Goal: Task Accomplishment & Management: Manage account settings

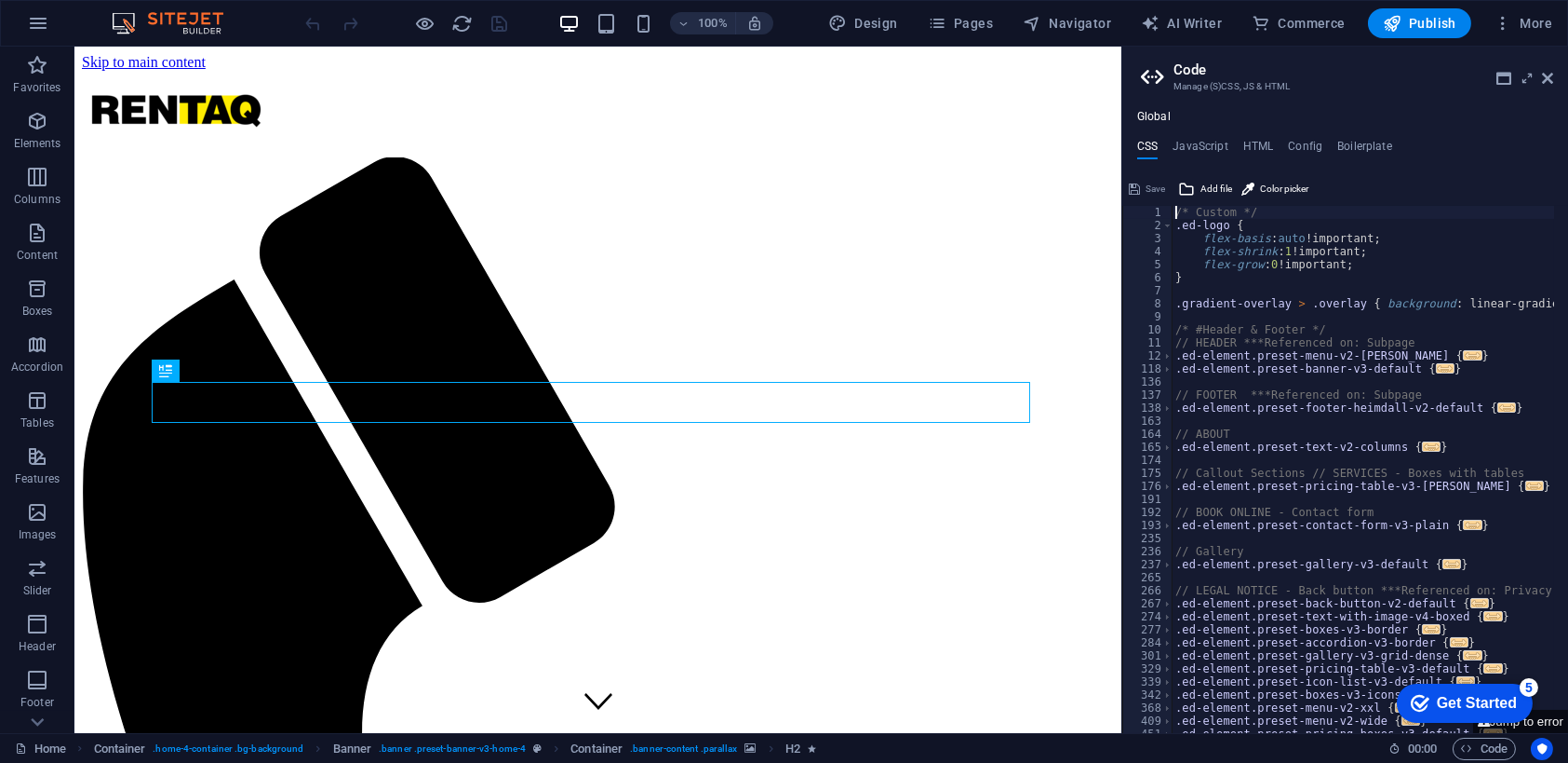
drag, startPoint x: 1562, startPoint y: 158, endPoint x: 1641, endPoint y: 444, distance: 296.7
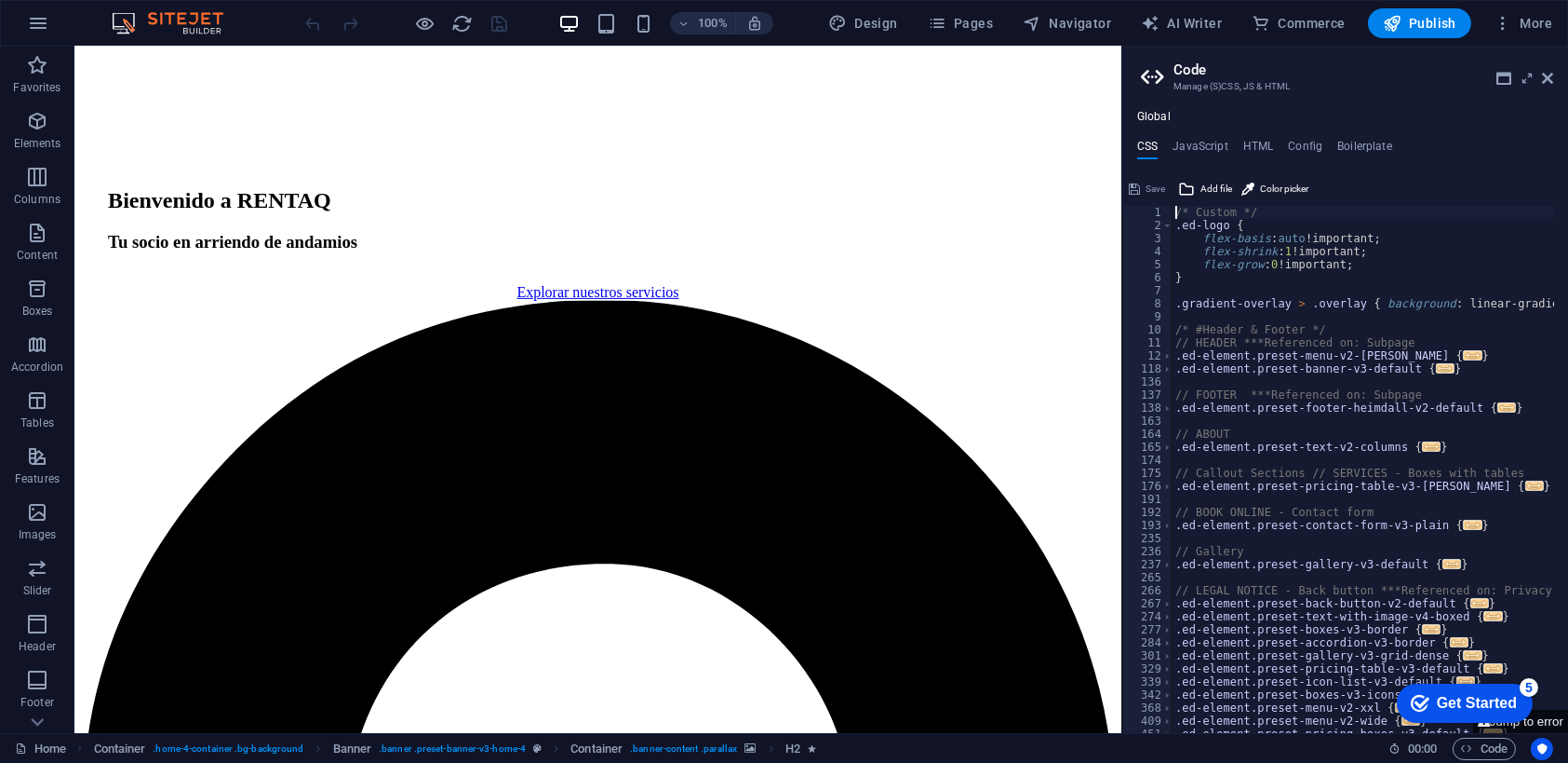
scroll to position [2103, 0]
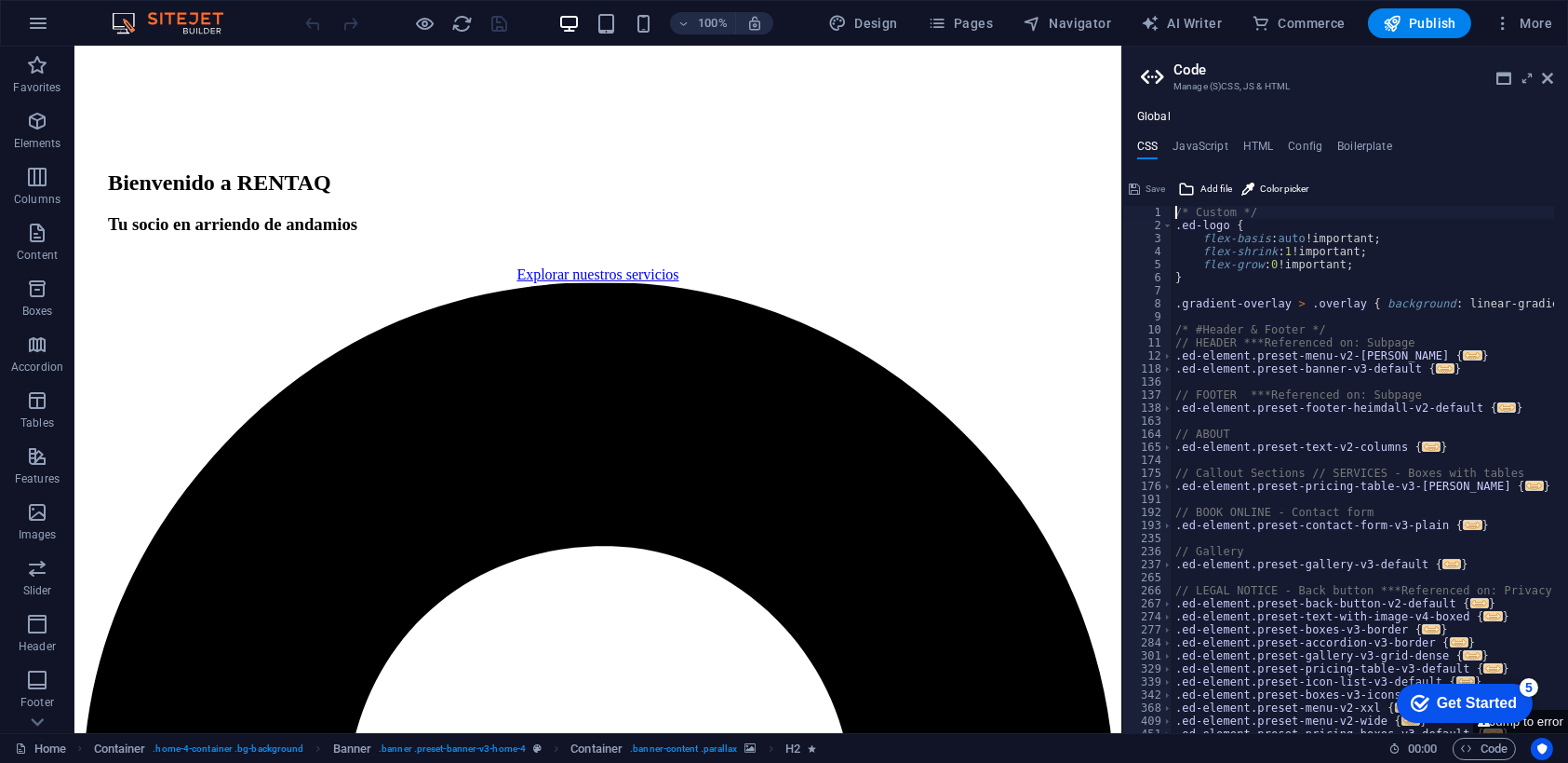
drag, startPoint x: 1118, startPoint y: 188, endPoint x: 1198, endPoint y: 718, distance: 536.0
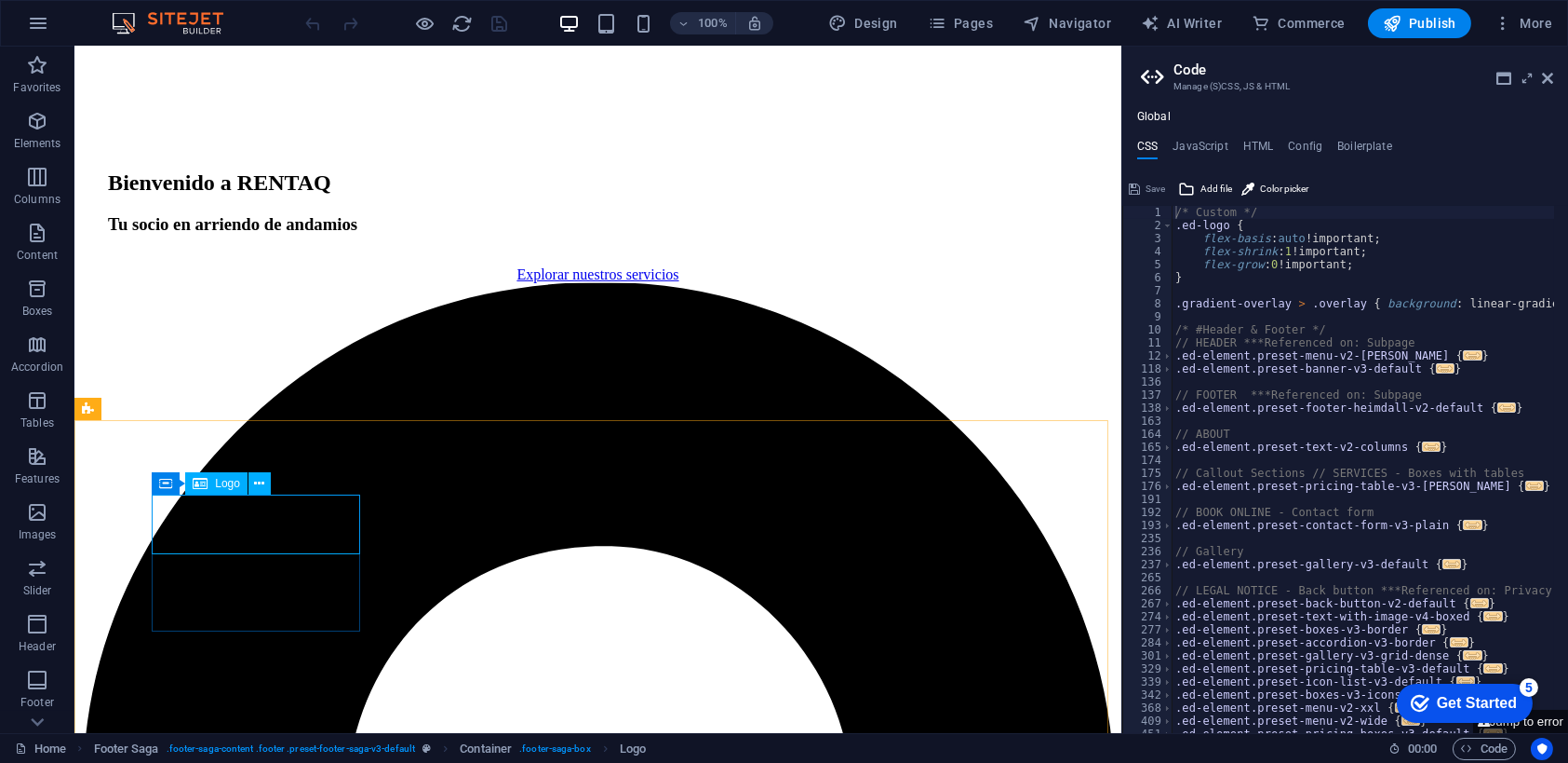
click at [220, 485] on span "Logo" at bounding box center [227, 483] width 25 height 11
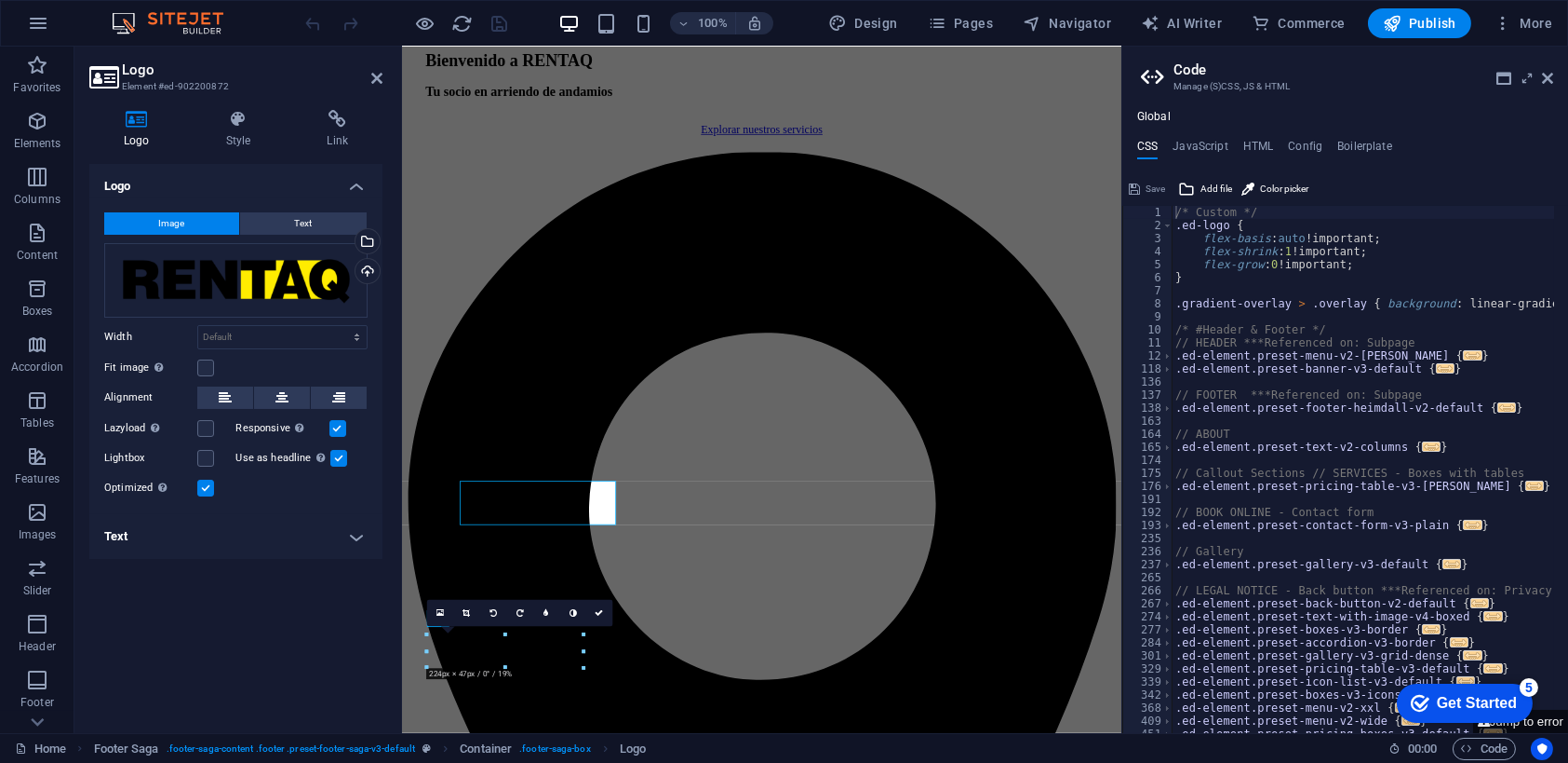
scroll to position [2080, 0]
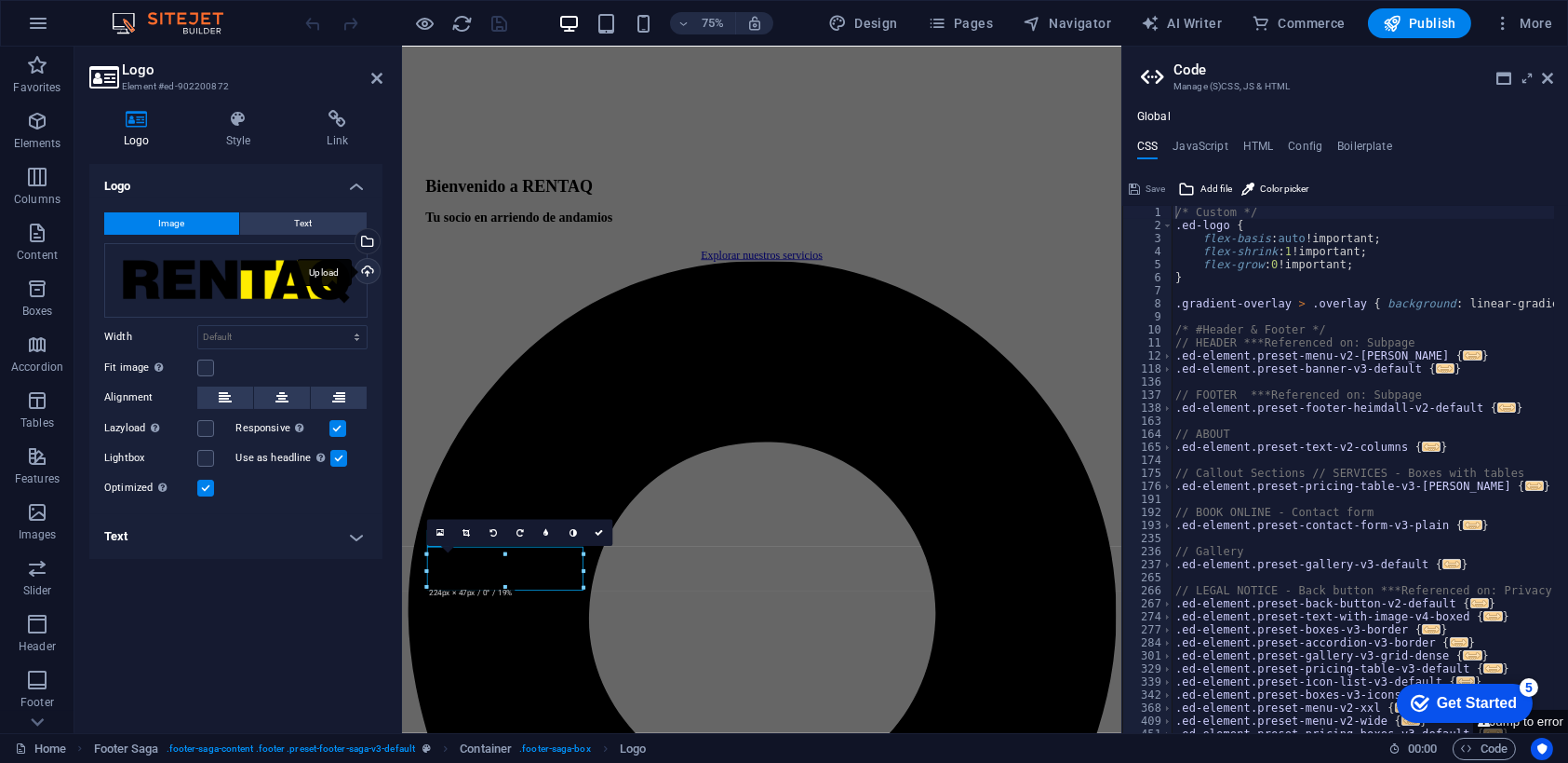
click at [363, 269] on div "Upload" at bounding box center [366, 272] width 28 height 28
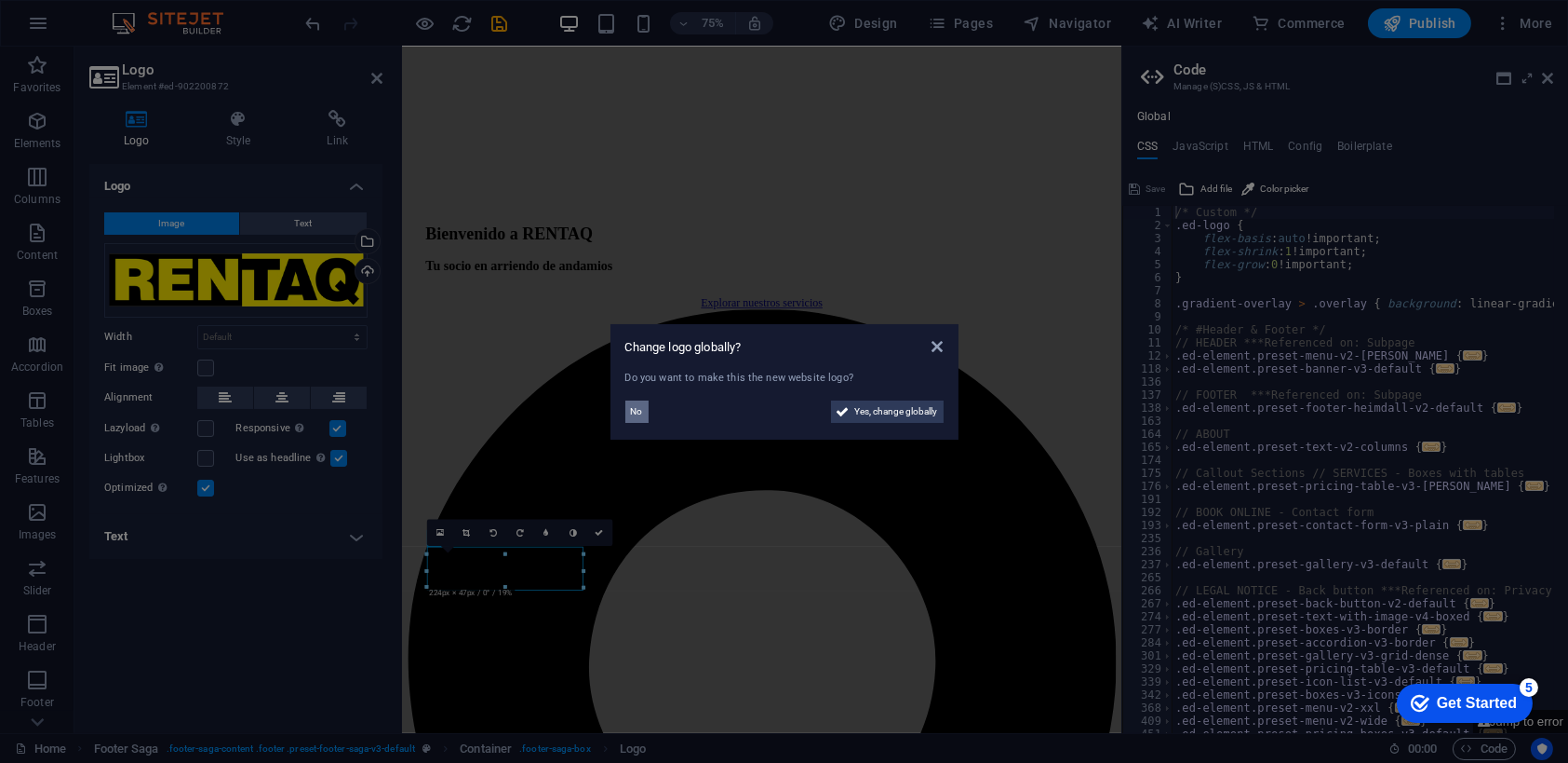
click at [635, 410] on span "No" at bounding box center [637, 411] width 12 height 22
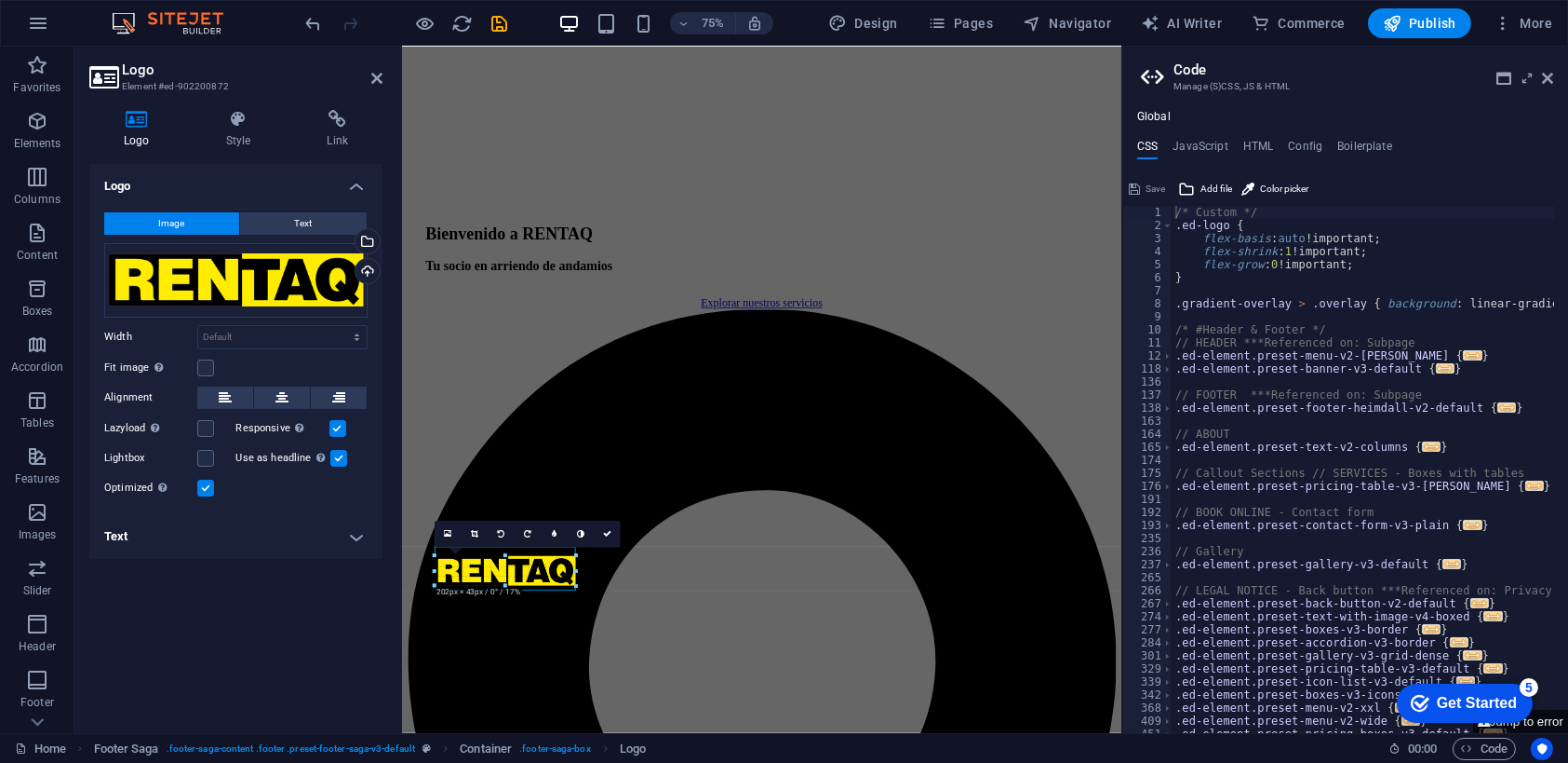
drag, startPoint x: 583, startPoint y: 587, endPoint x: 210, endPoint y: 710, distance: 392.8
type input "202"
select select "px"
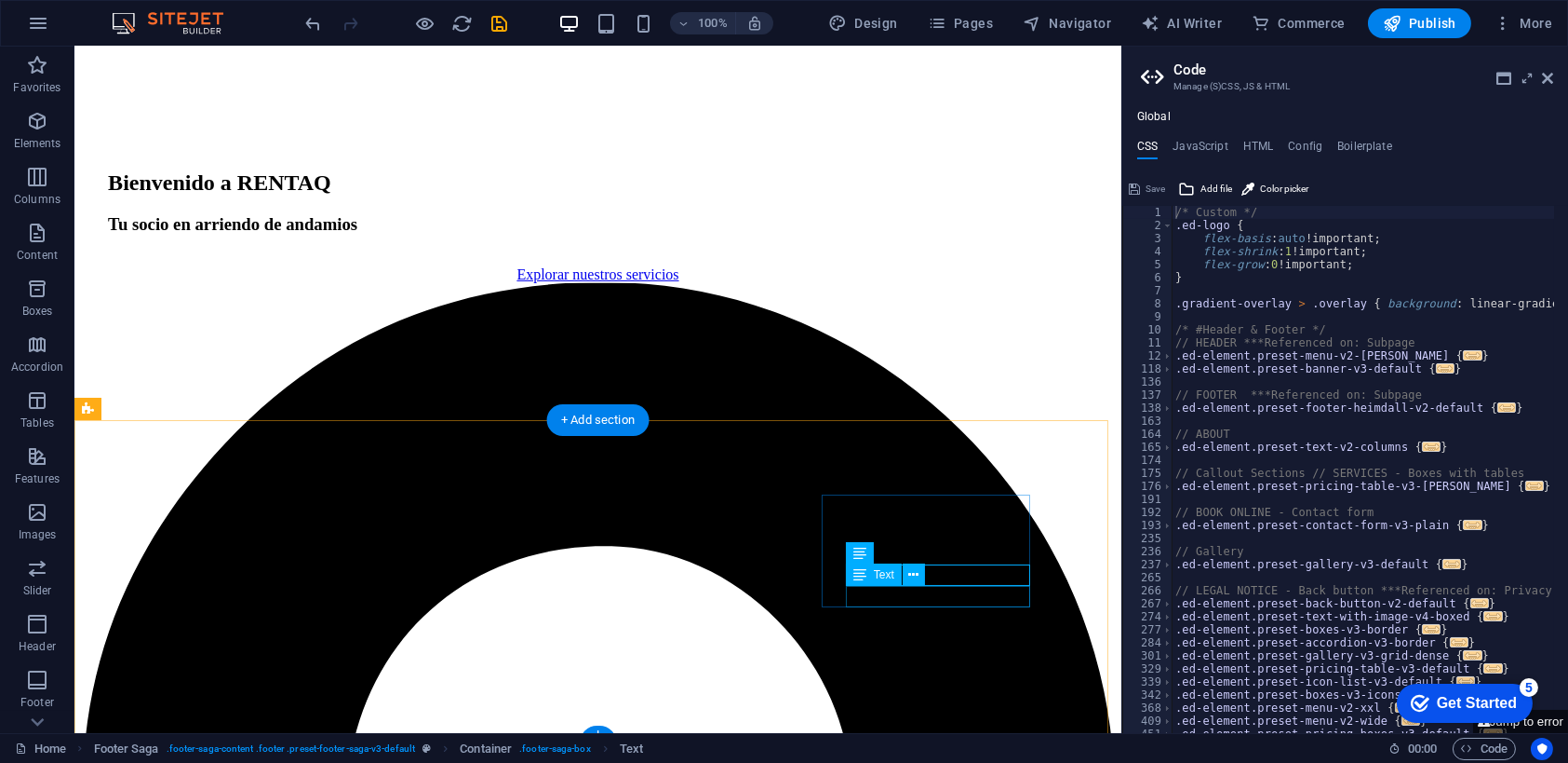
click at [832, 553] on icon at bounding box center [836, 553] width 13 height 22
click at [912, 573] on icon at bounding box center [913, 575] width 10 height 19
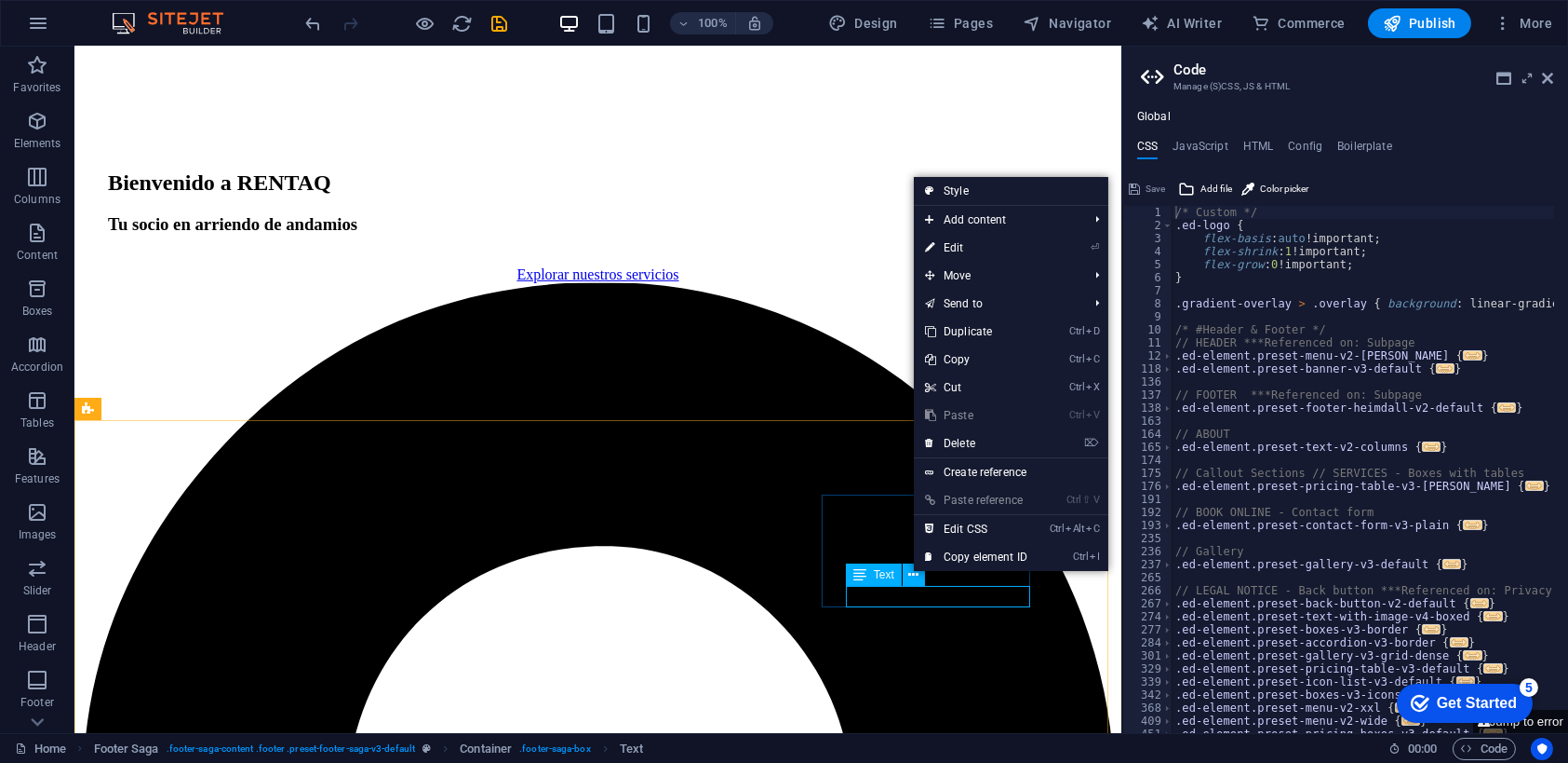
click at [875, 571] on span "Text" at bounding box center [884, 575] width 20 height 11
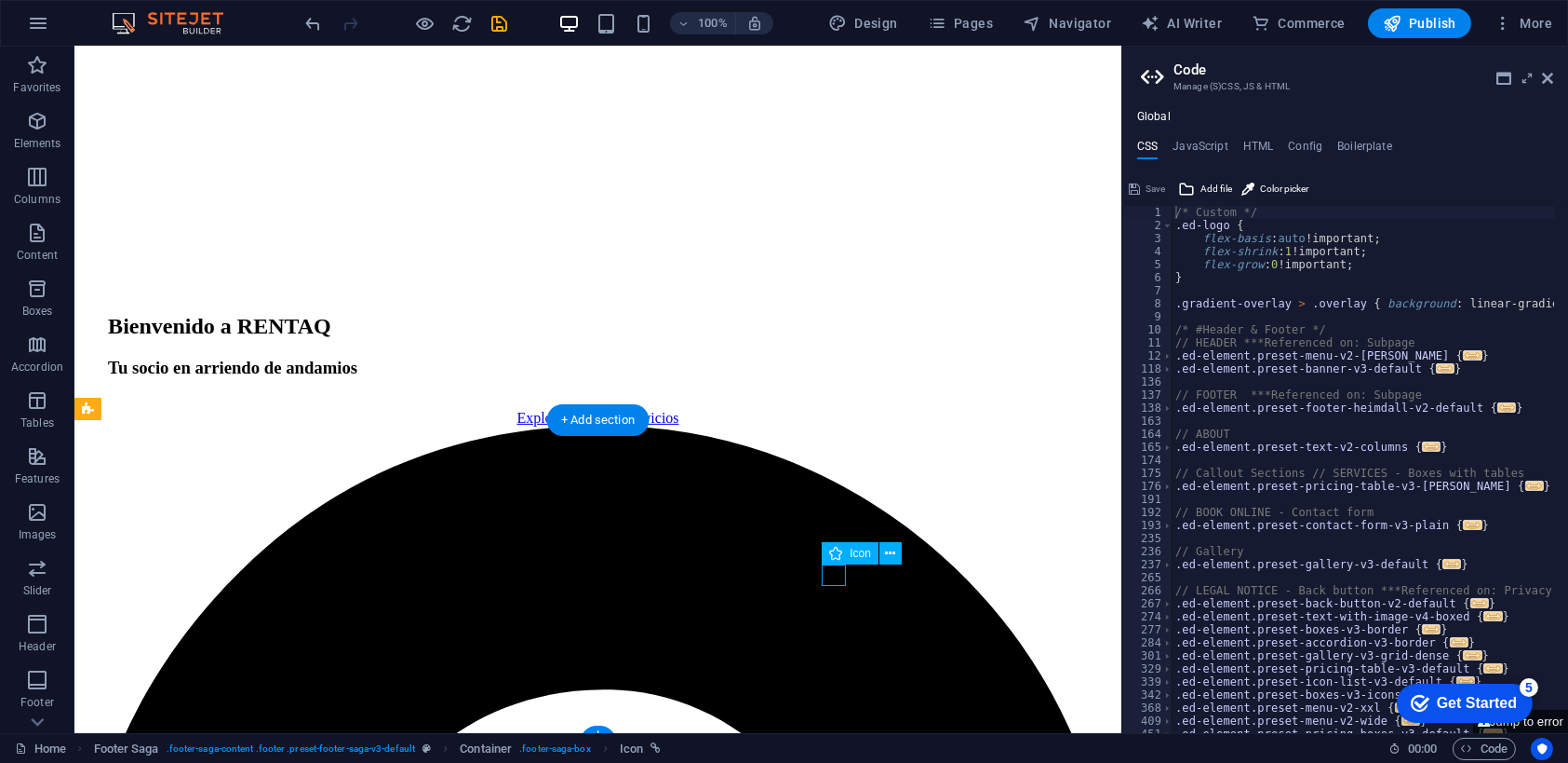
select select "xMidYMid"
select select "px"
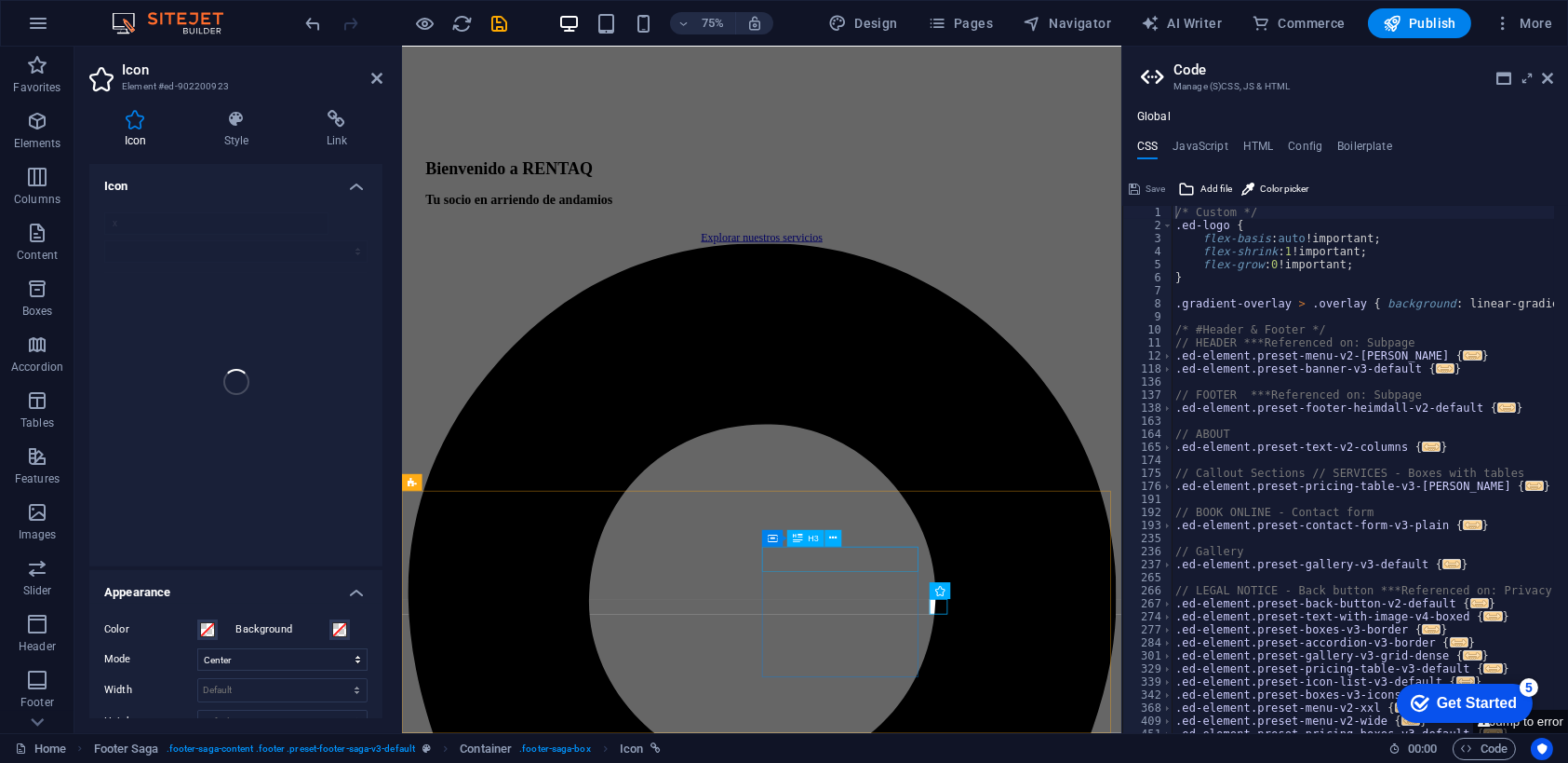
scroll to position [2080, 0]
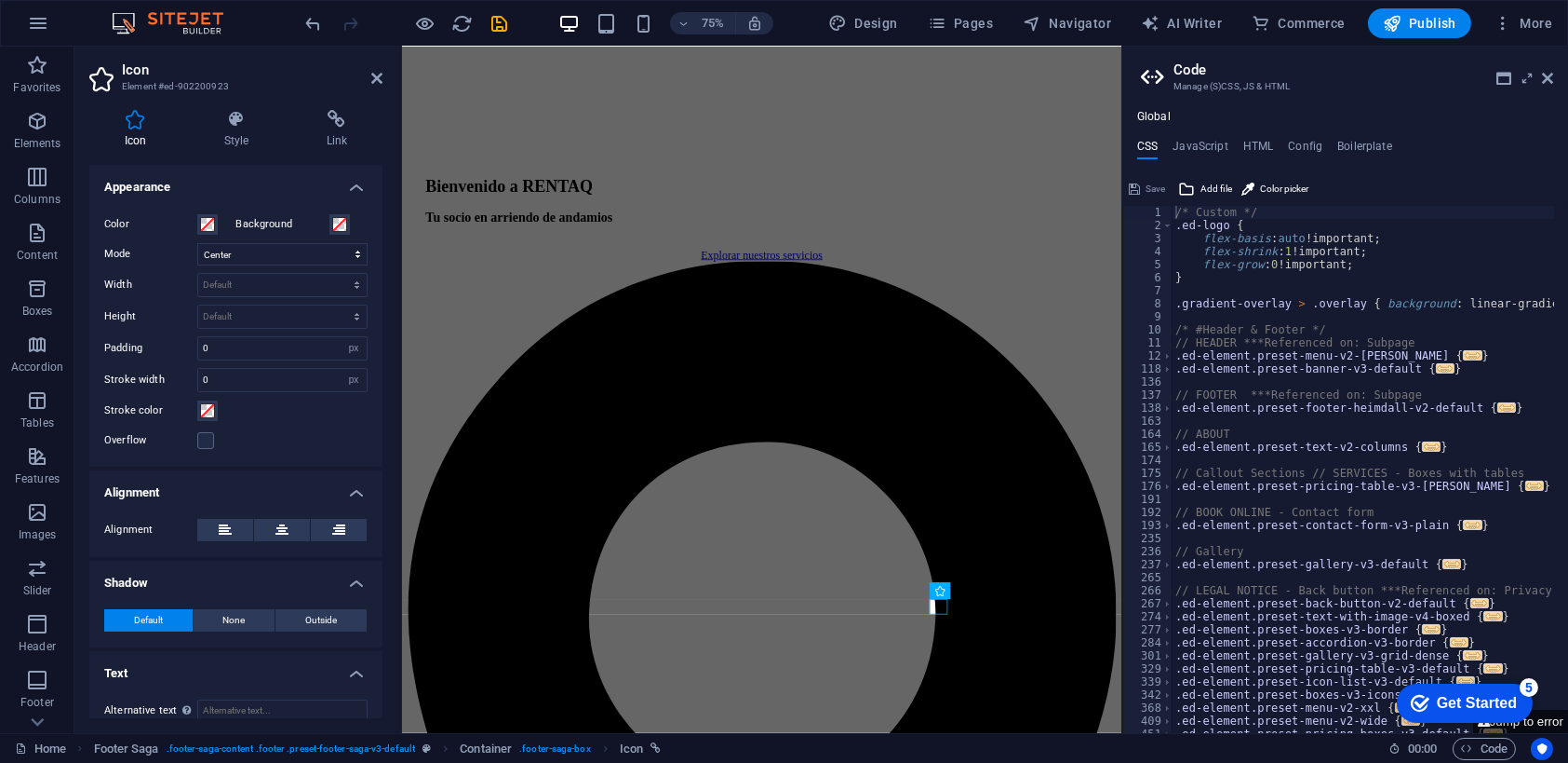
scroll to position [422, 0]
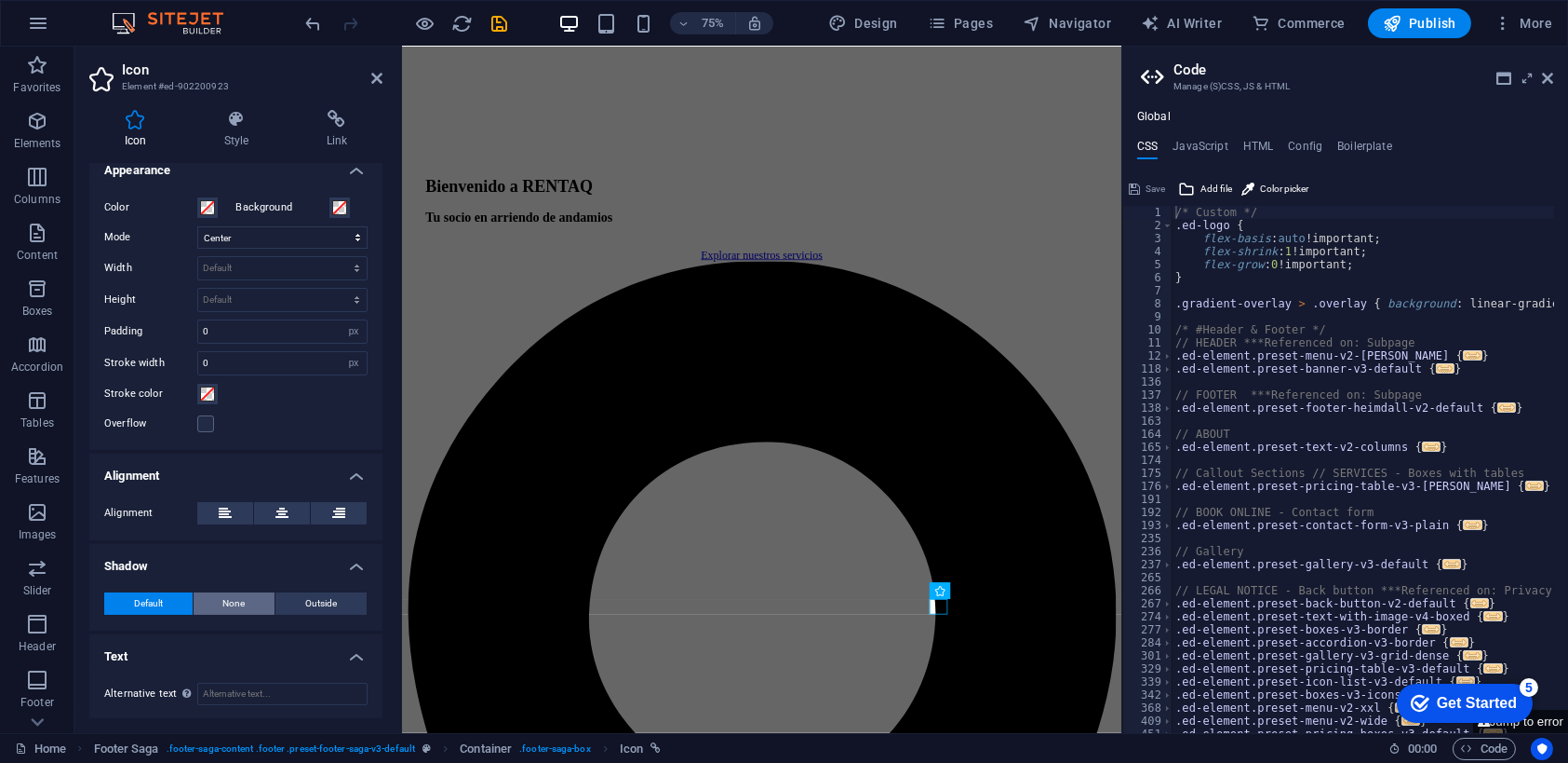
click at [237, 597] on span "None" at bounding box center [234, 603] width 22 height 22
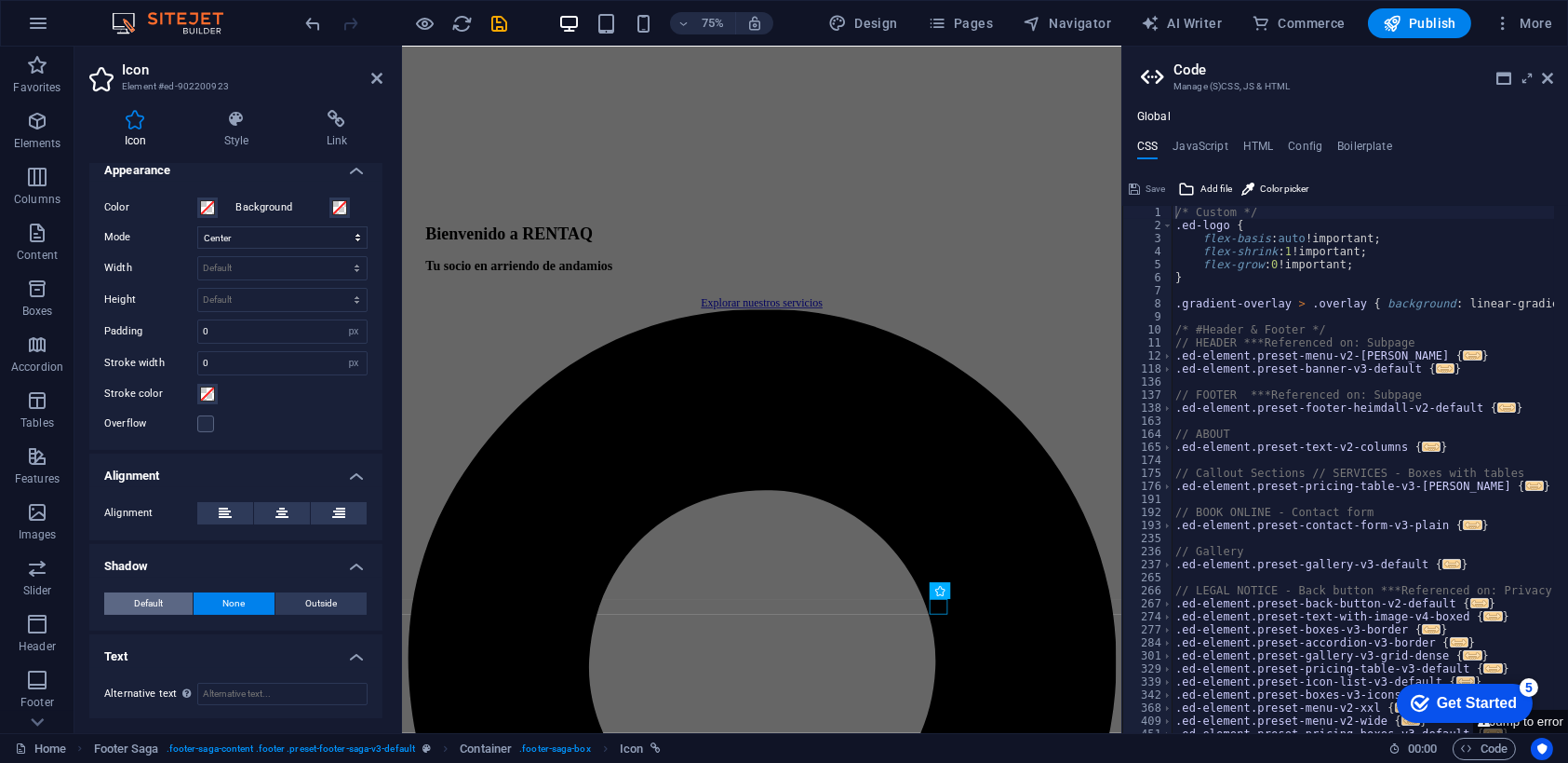
click at [153, 592] on span "Default" at bounding box center [148, 603] width 29 height 22
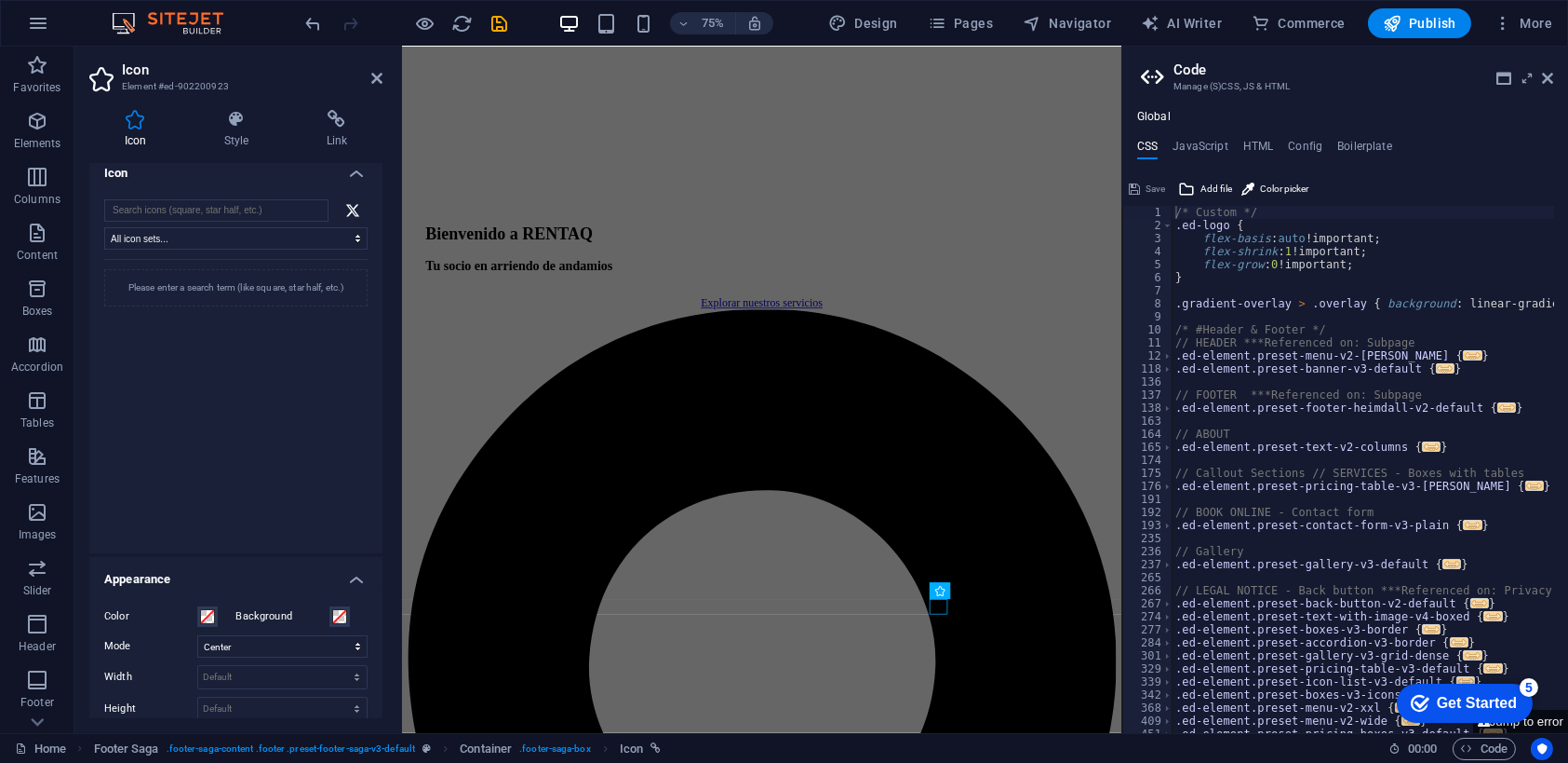
scroll to position [0, 0]
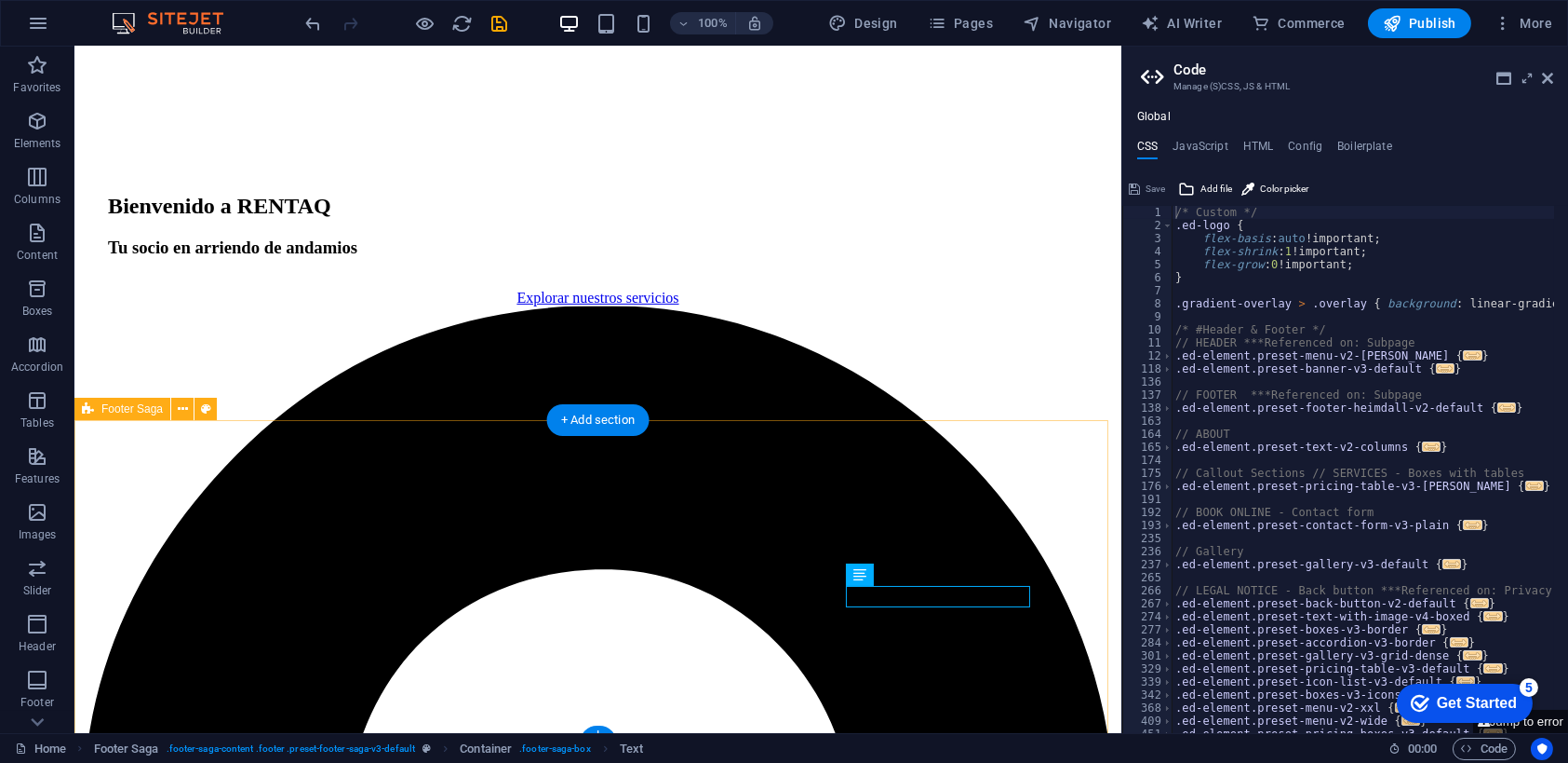
scroll to position [2103, 0]
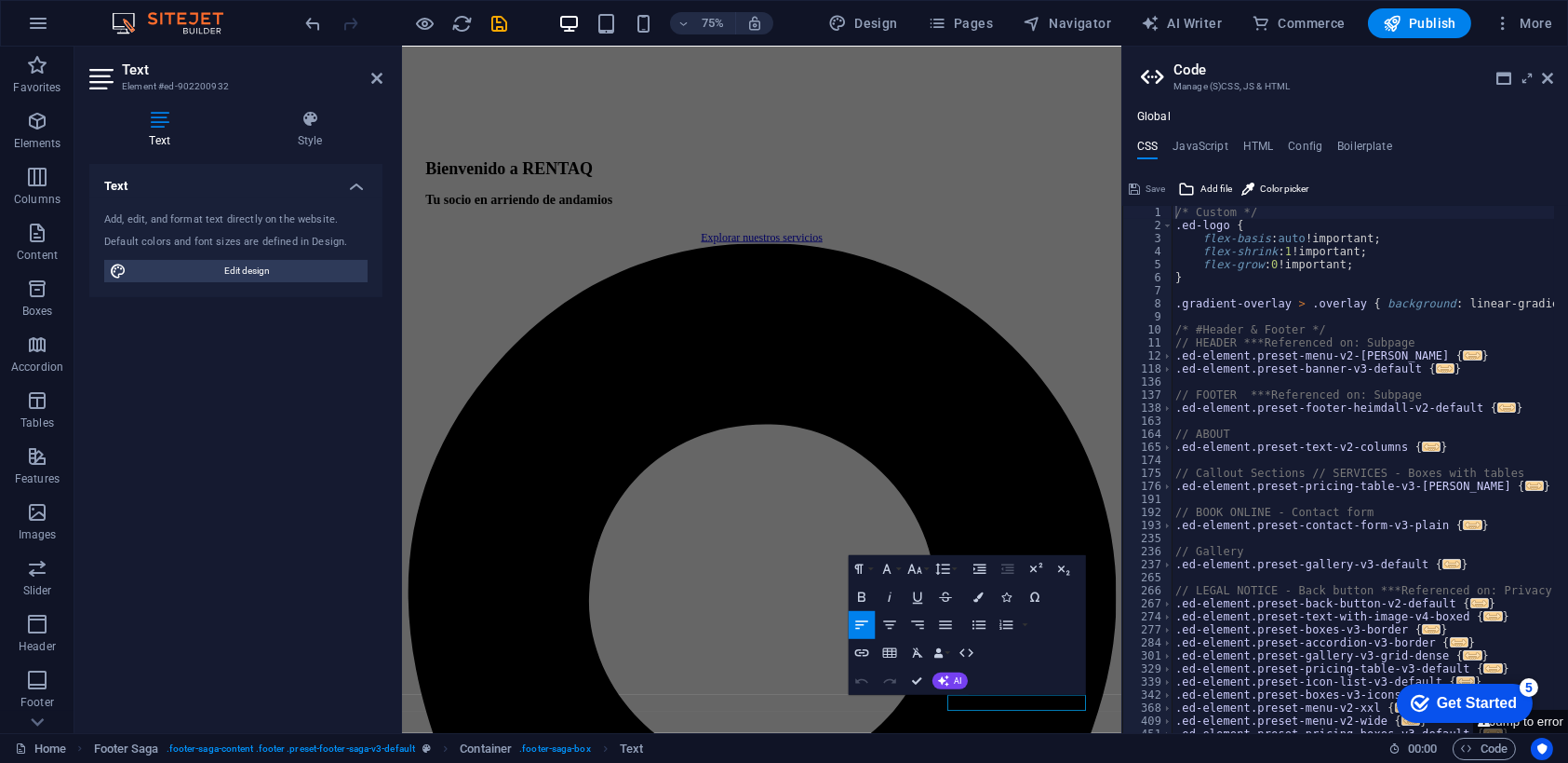
scroll to position [2080, 0]
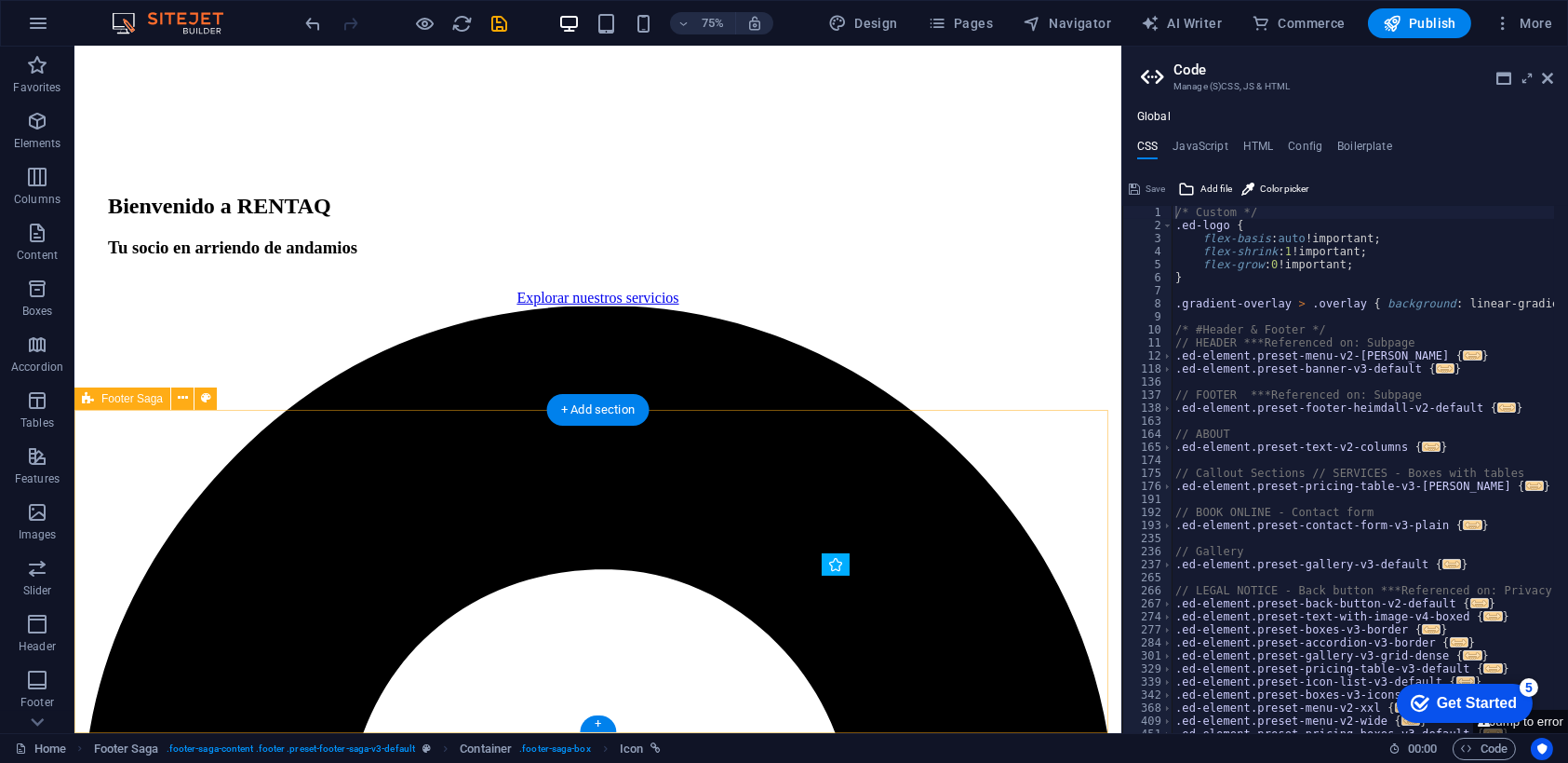
scroll to position [2114, 0]
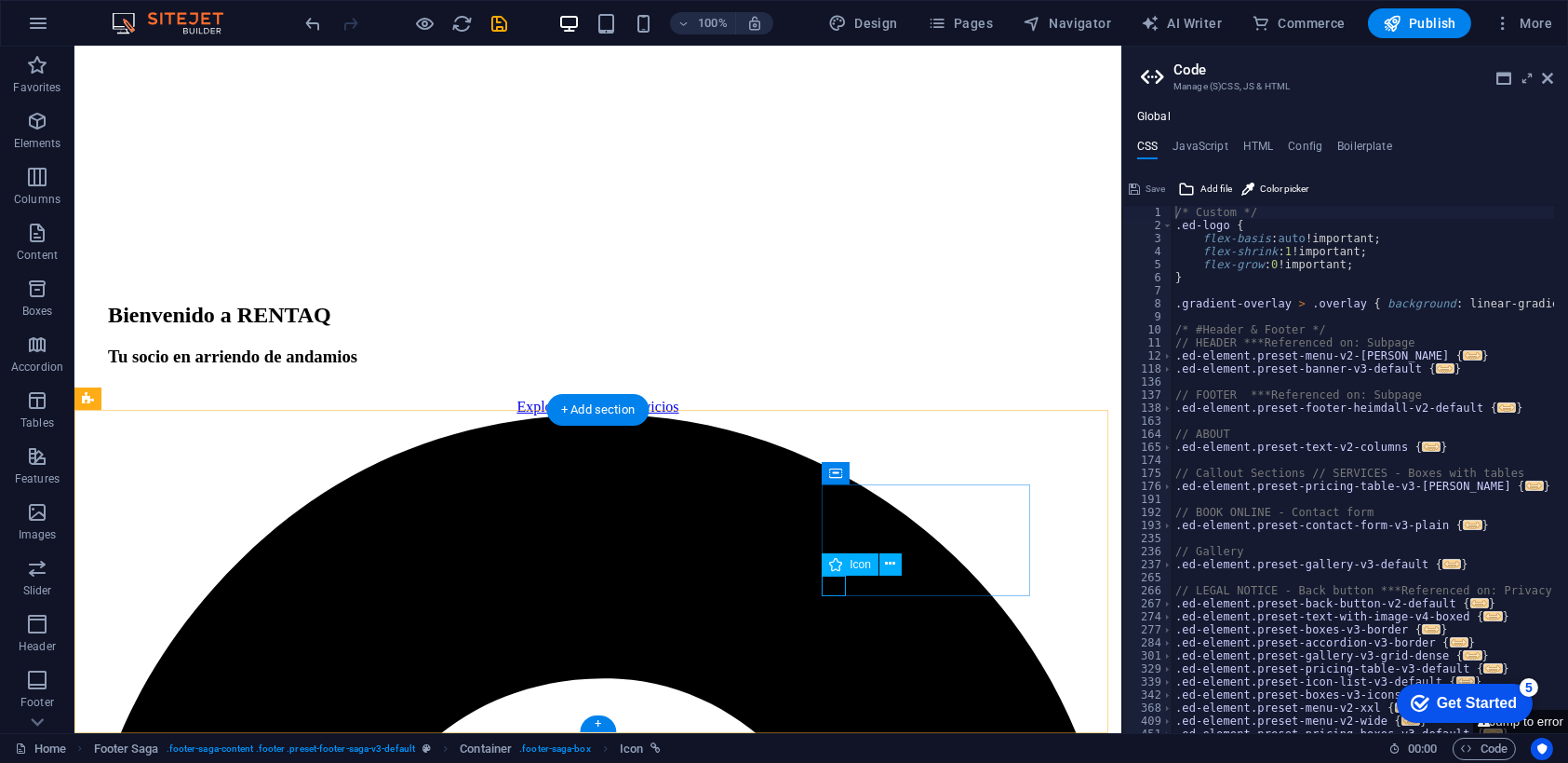
select select "xMidYMid"
select select "px"
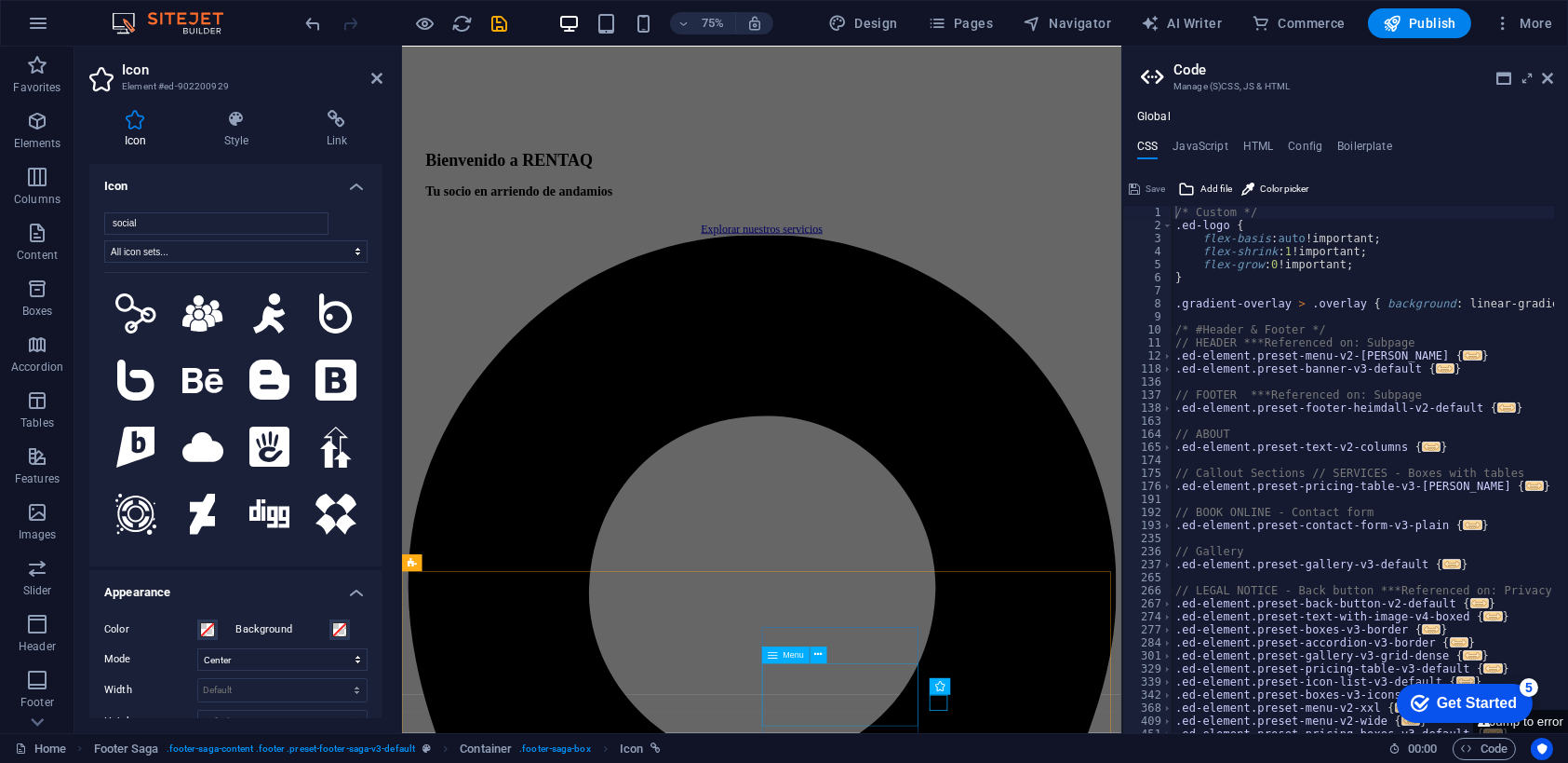
scroll to position [2080, 0]
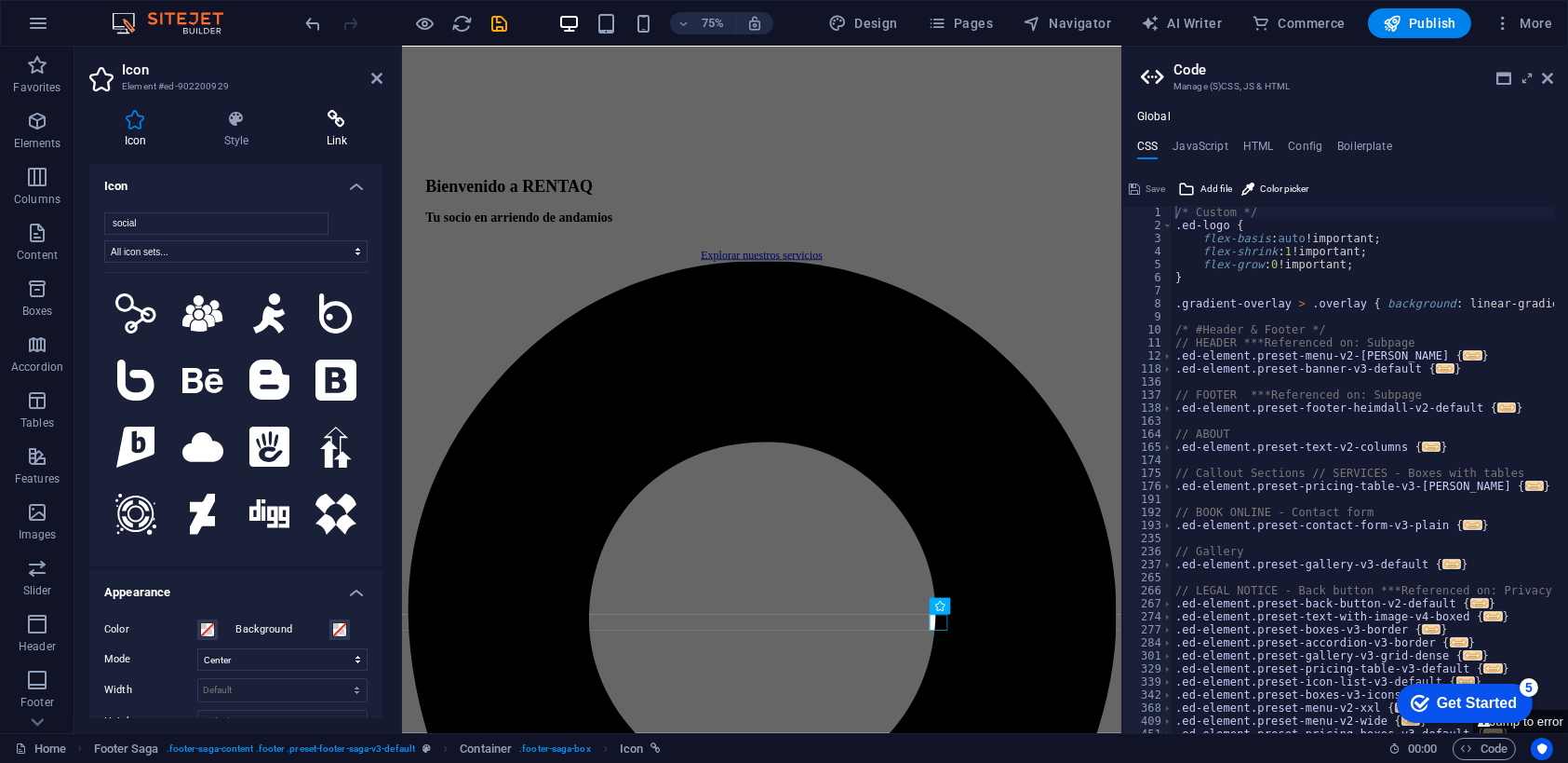
click at [346, 121] on icon at bounding box center [337, 119] width 92 height 19
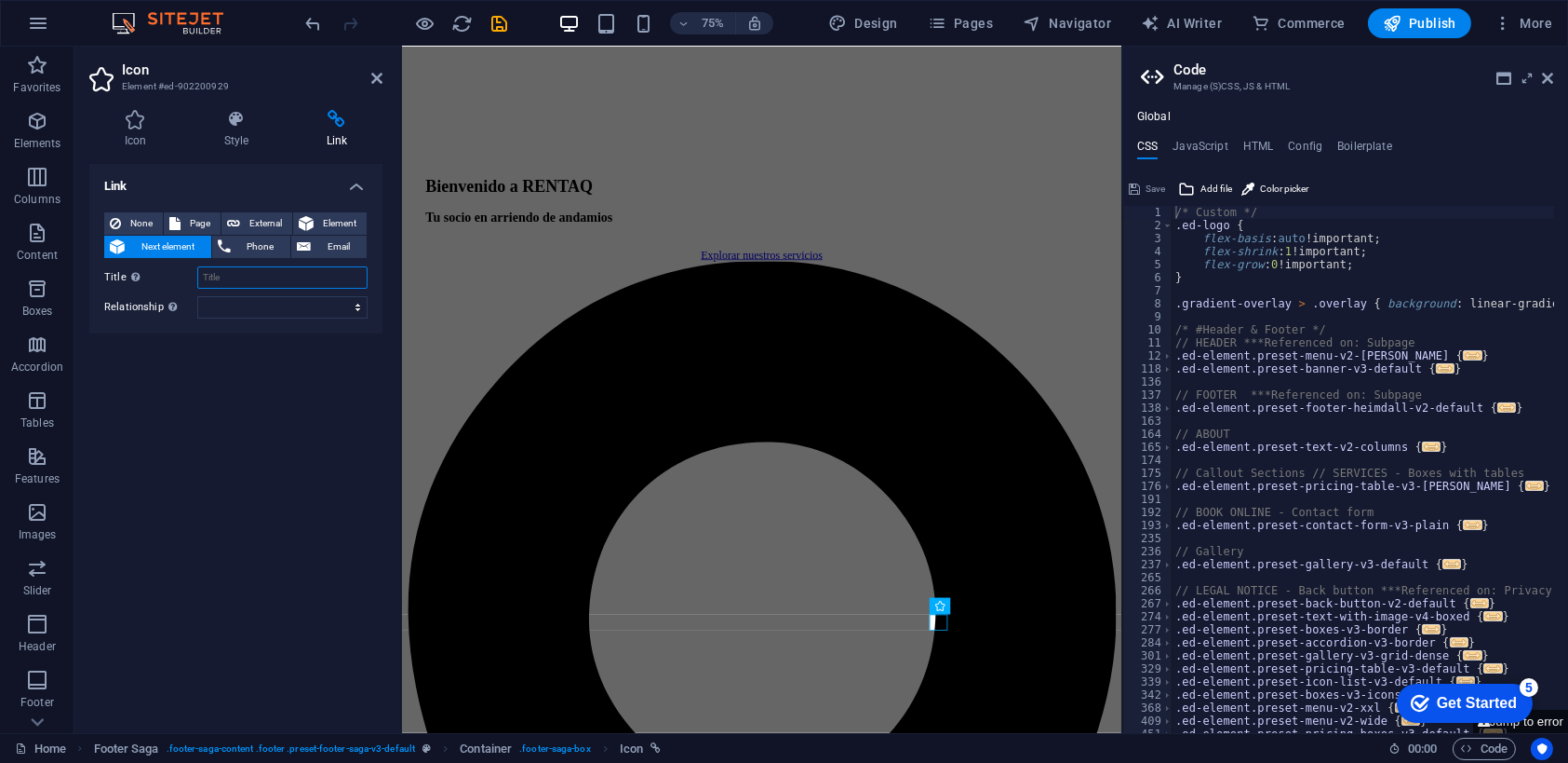
click at [279, 281] on input "Title Additional link description, should not be the same as the link text. The…" at bounding box center [282, 277] width 170 height 22
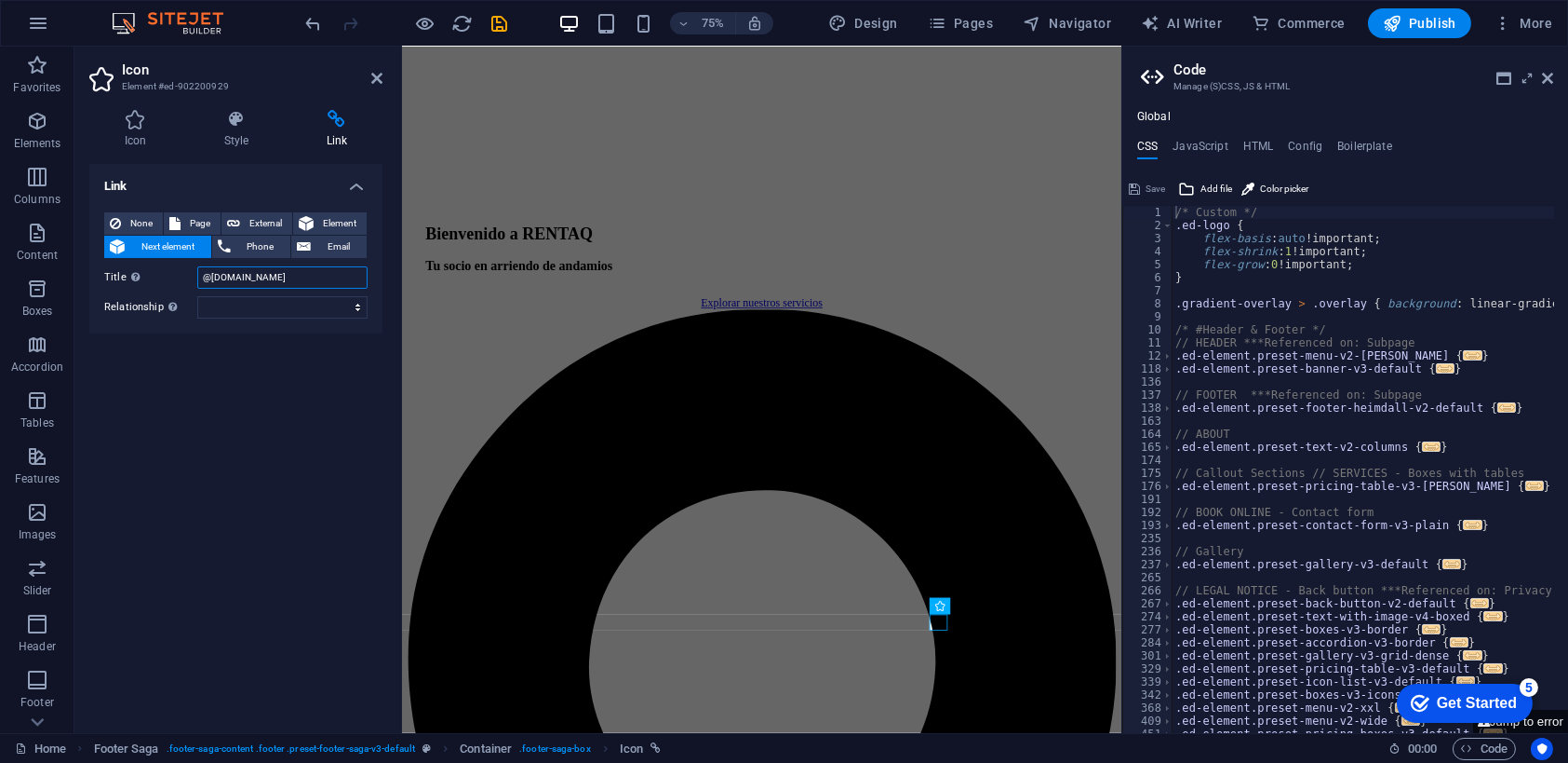
type input "@[DOMAIN_NAME]"
click at [281, 415] on div "Link None Page External Element Next element Phone Email Page Home Subpage Lega…" at bounding box center [236, 441] width 293 height 554
click at [281, 445] on div "Link None Page External Element Next element Phone Email Page Home Subpage Lega…" at bounding box center [236, 441] width 293 height 554
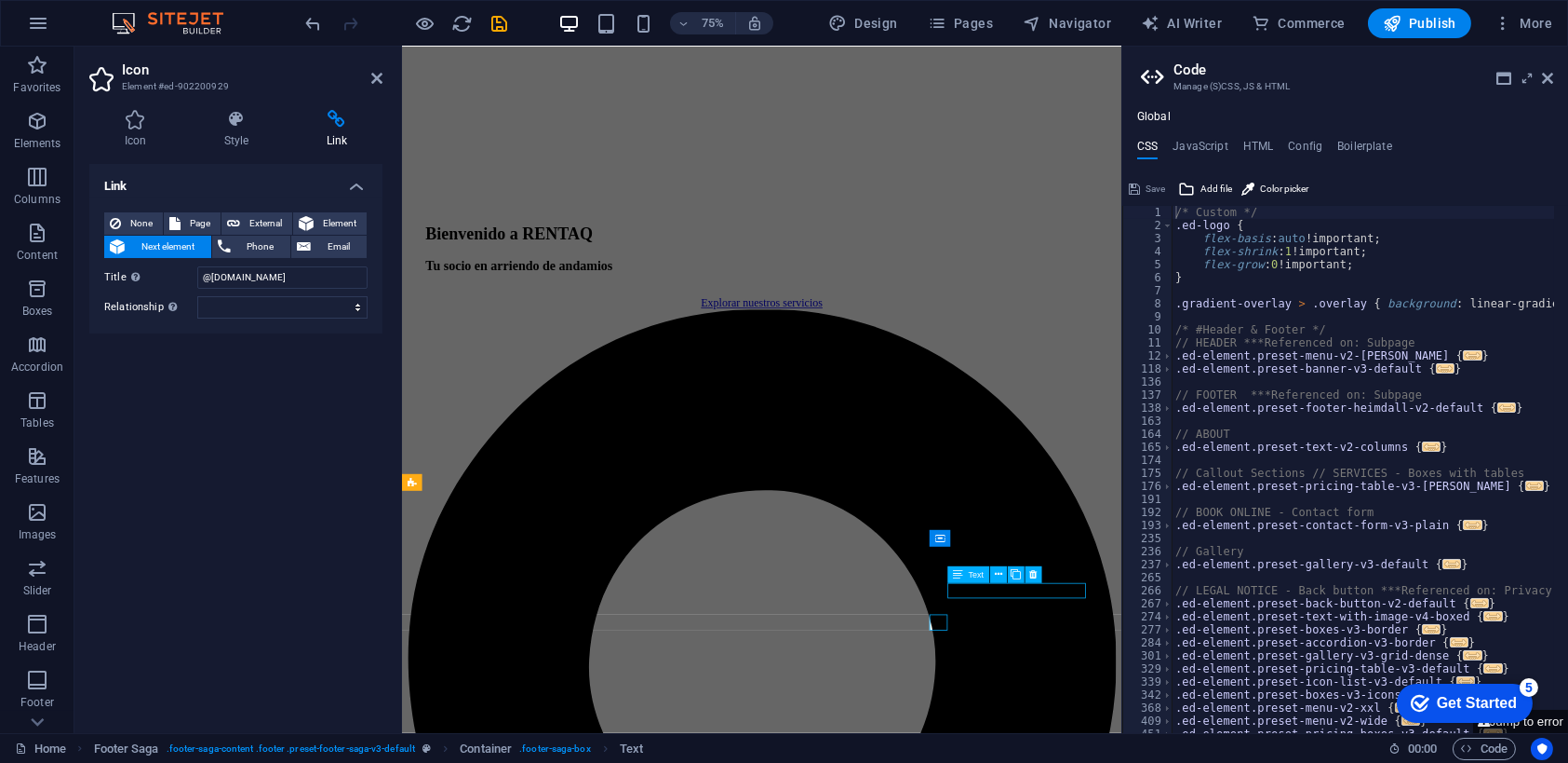
scroll to position [2114, 0]
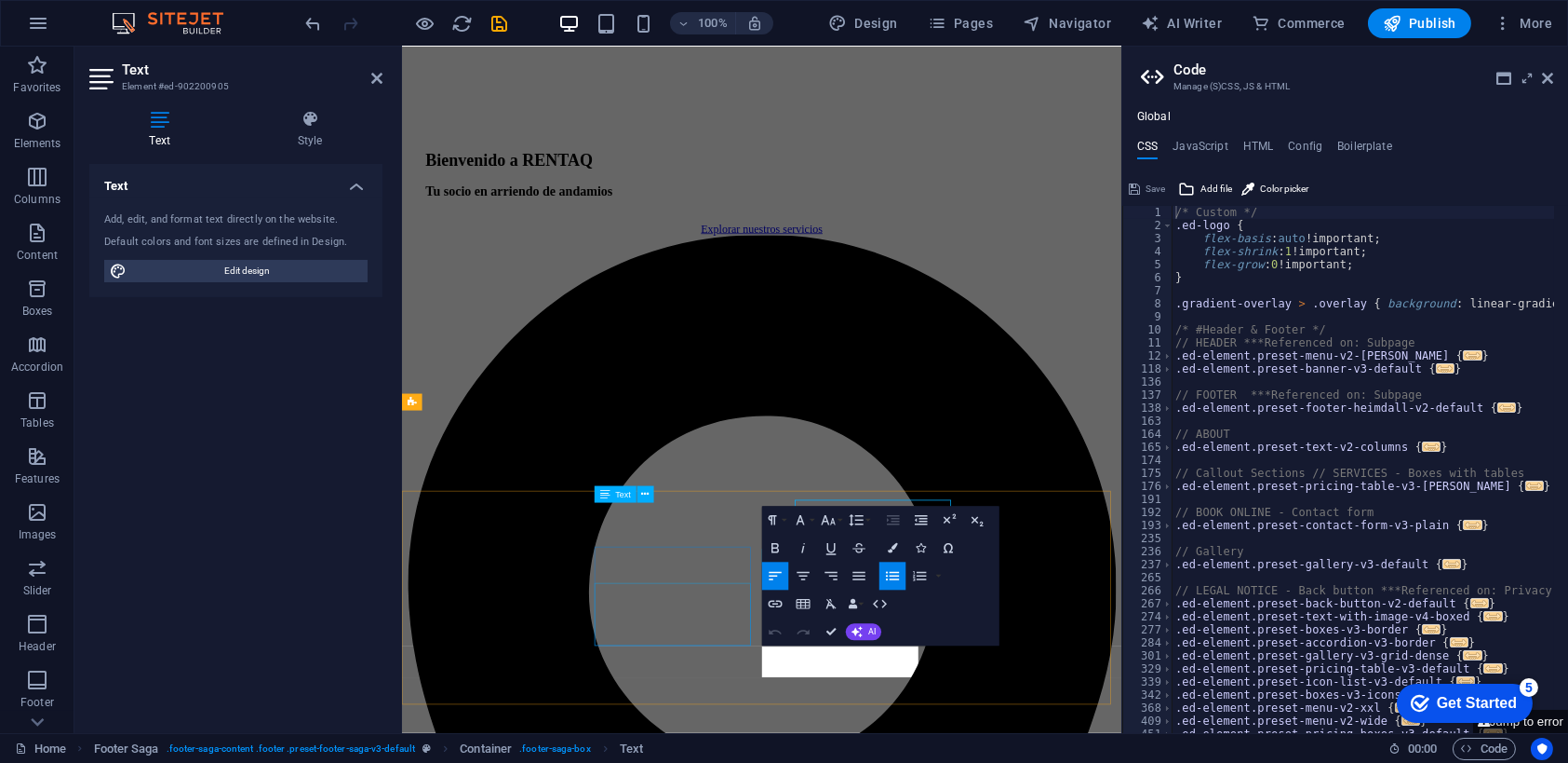
scroll to position [2080, 0]
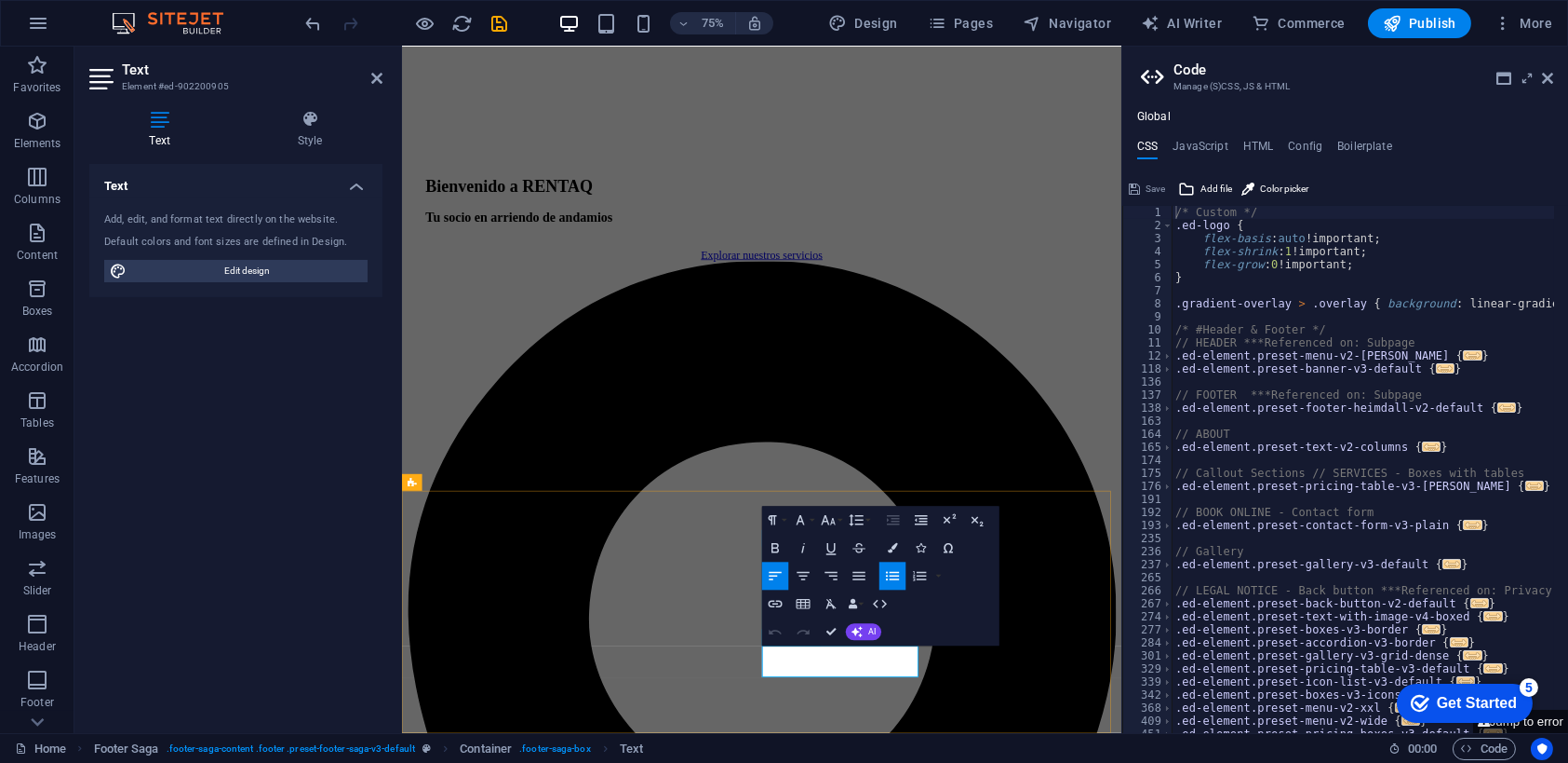
drag, startPoint x: 1239, startPoint y: 715, endPoint x: 855, endPoint y: 858, distance: 409.8
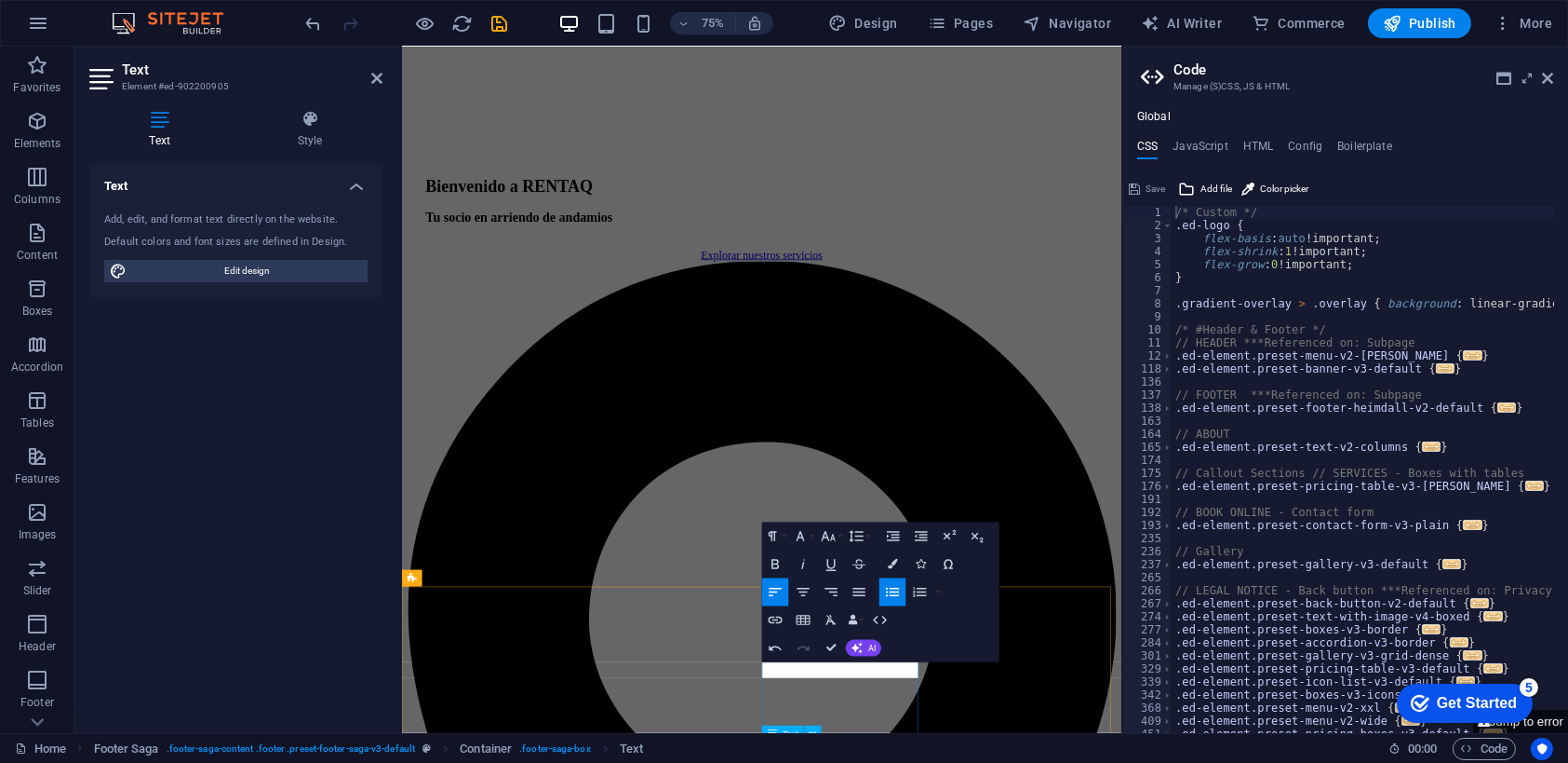
scroll to position [1951, 0]
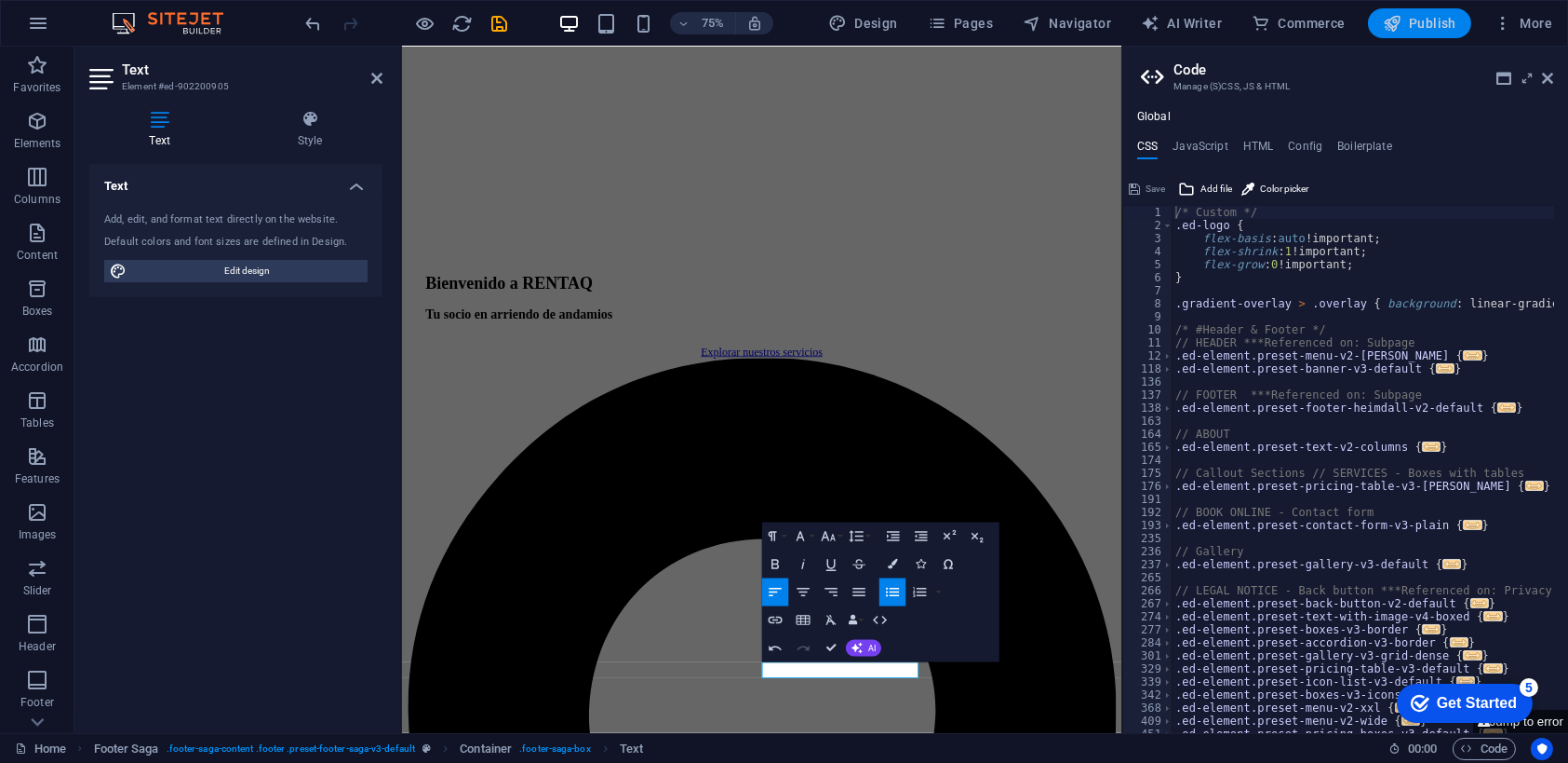
click at [1439, 19] on span "Publish" at bounding box center [1419, 24] width 73 height 19
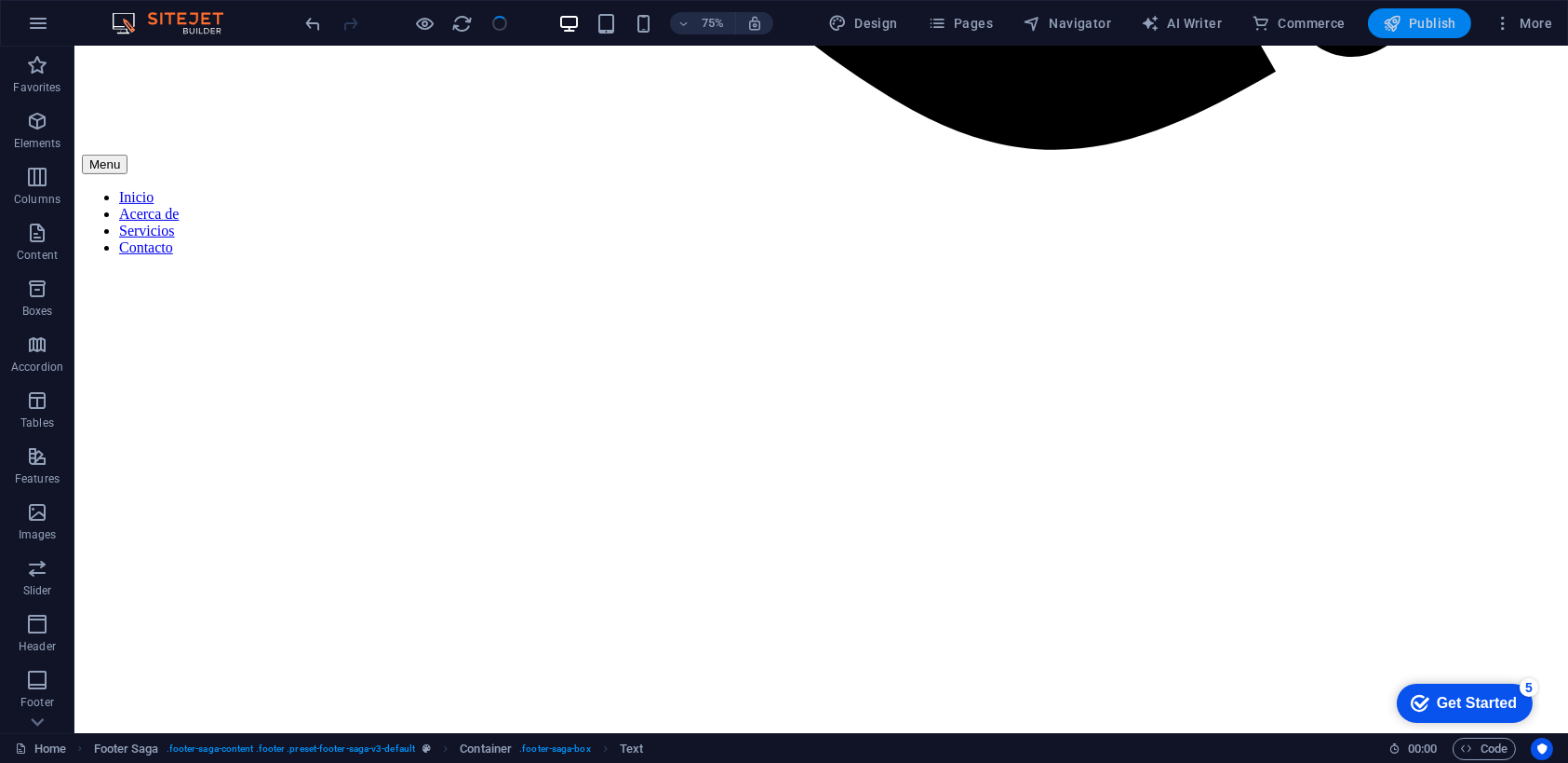
scroll to position [2093, 0]
